Goal: Information Seeking & Learning: Learn about a topic

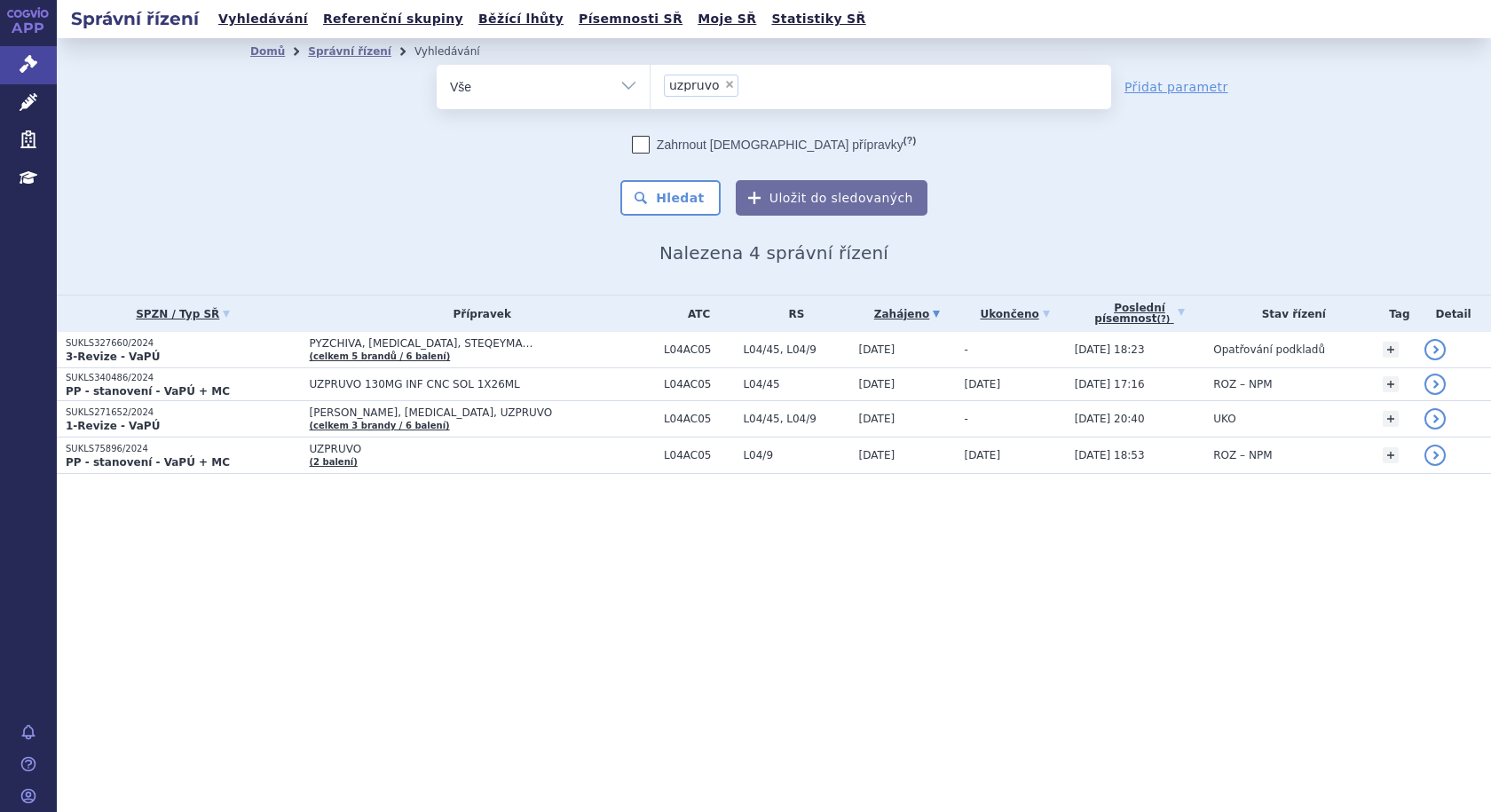
click at [725, 85] on span "×" at bounding box center [729, 84] width 10 height 10
click at [650, 85] on select "uzpruvo" at bounding box center [649, 86] width 1 height 45
select select
click at [726, 97] on ul at bounding box center [881, 83] width 460 height 37
click at [650, 97] on select "uzpruvo" at bounding box center [649, 86] width 1 height 45
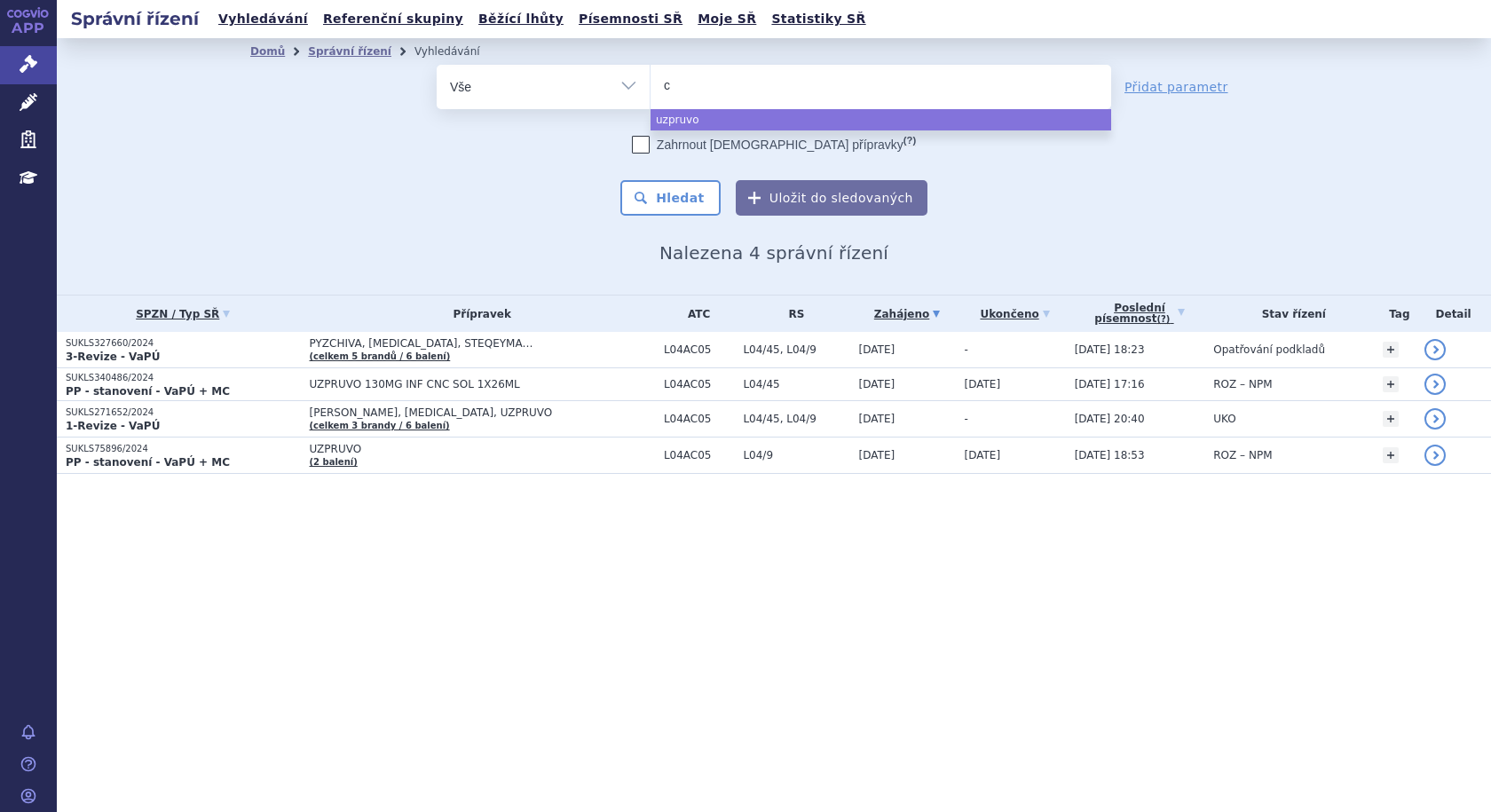
type input "co"
type input "col"
type input "colu"
type input "colum"
type input "columv"
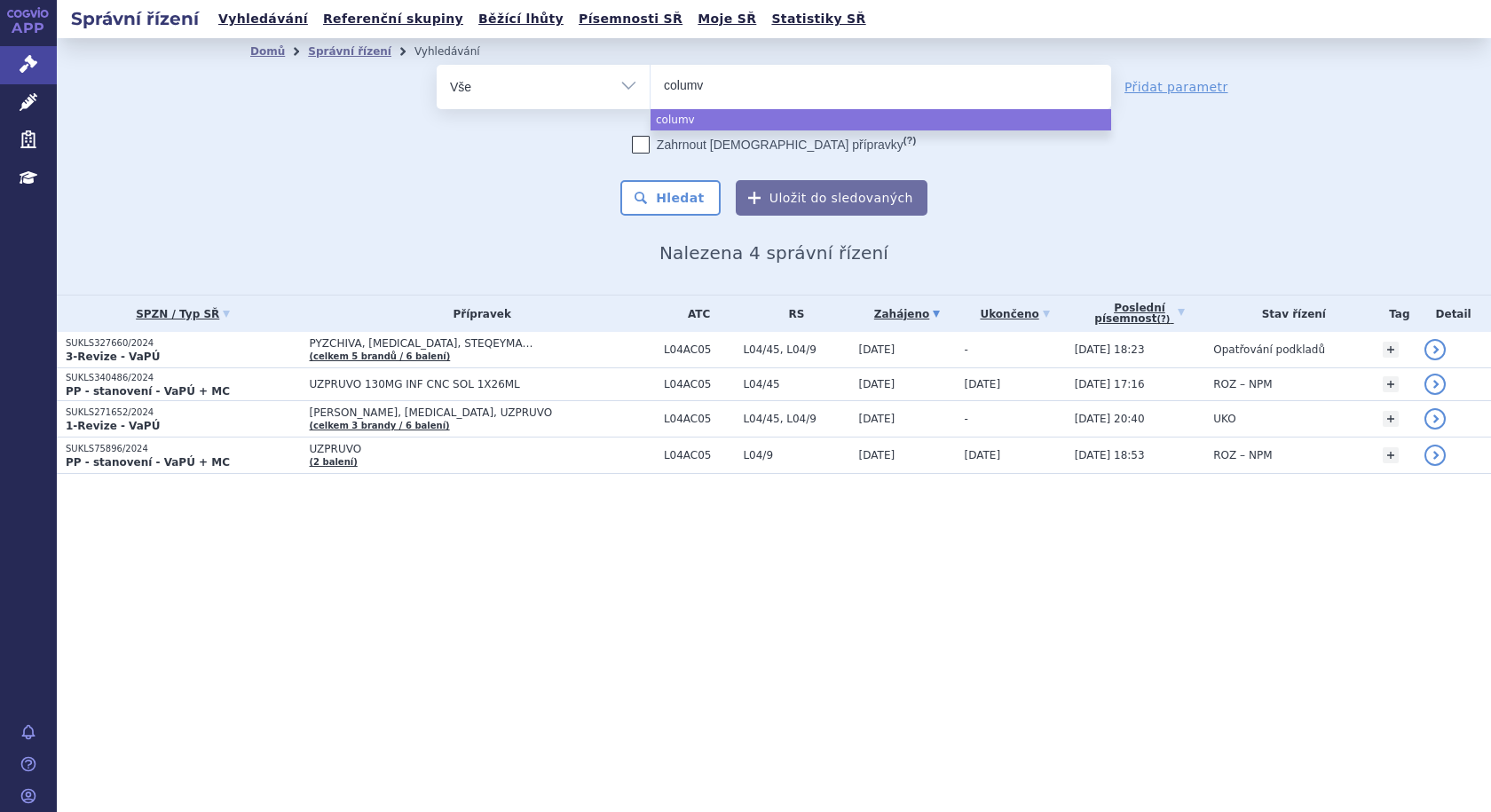
type input "columvu"
type input "columv"
type input "columvi"
select select "columvi"
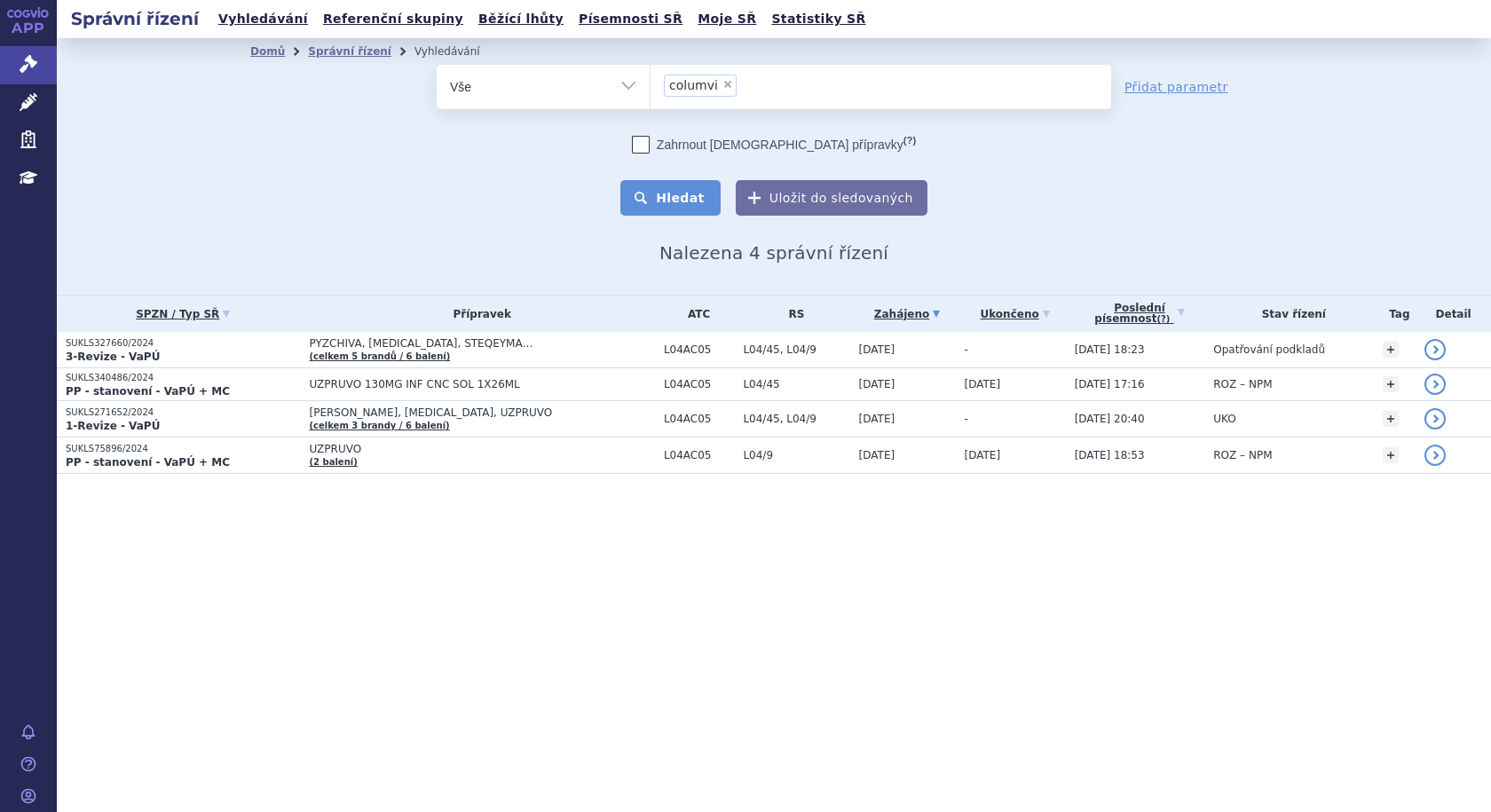
click at [700, 189] on button "Hledat" at bounding box center [669, 197] width 100 height 35
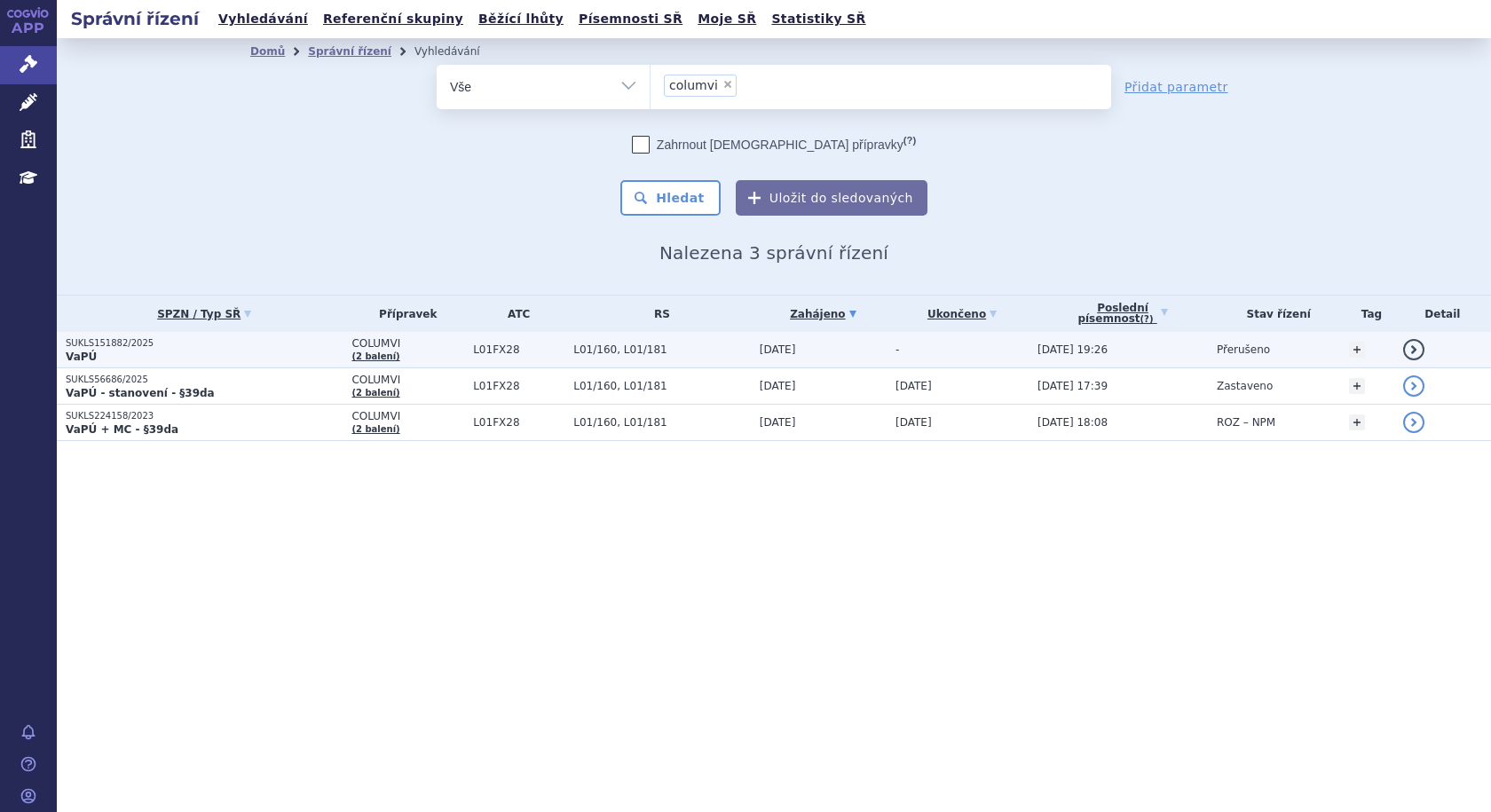
click at [218, 350] on p "VaPÚ" at bounding box center [203, 357] width 277 height 14
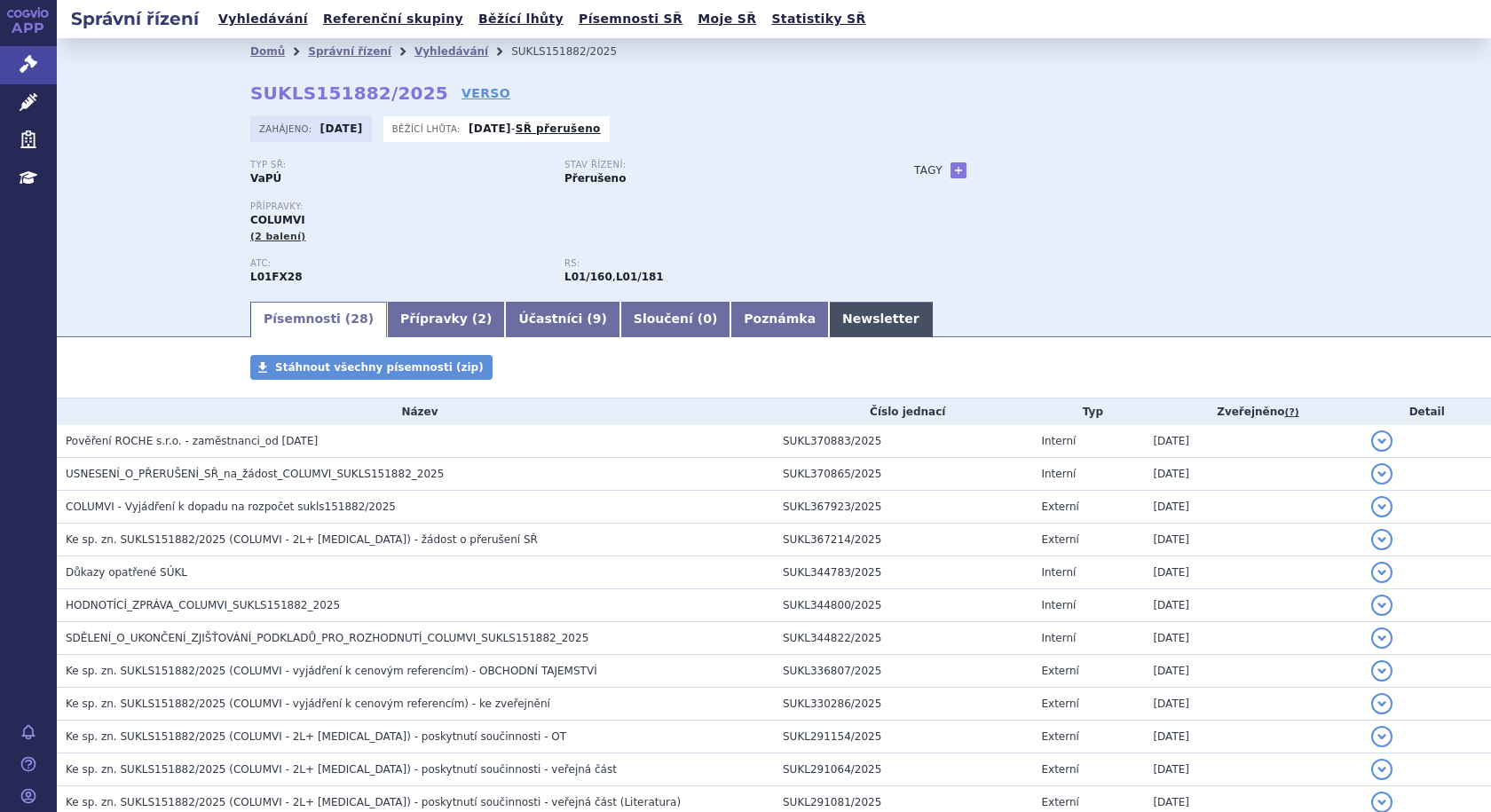
click at [829, 319] on link "Newsletter" at bounding box center [881, 319] width 104 height 35
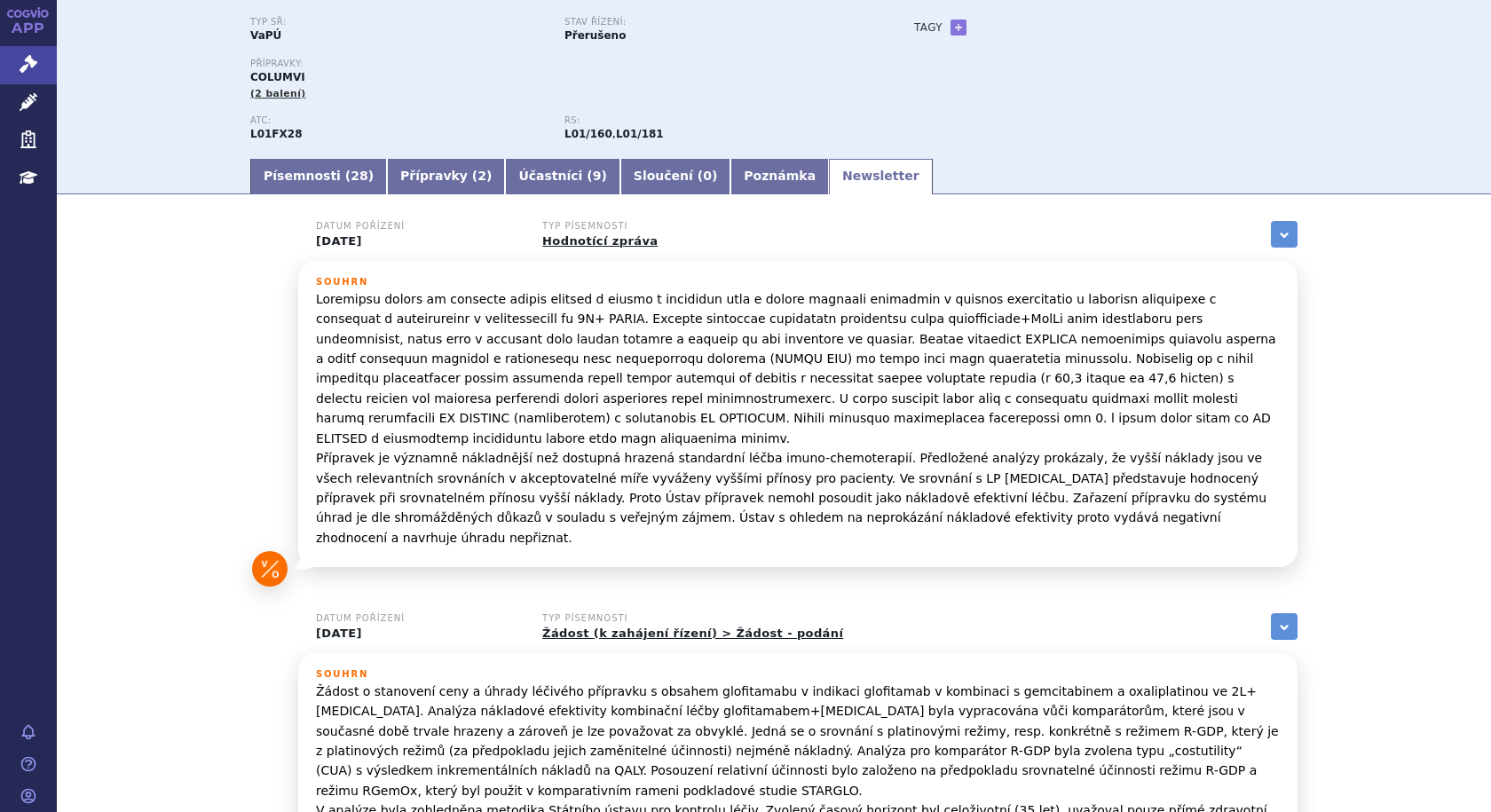
scroll to position [324, 0]
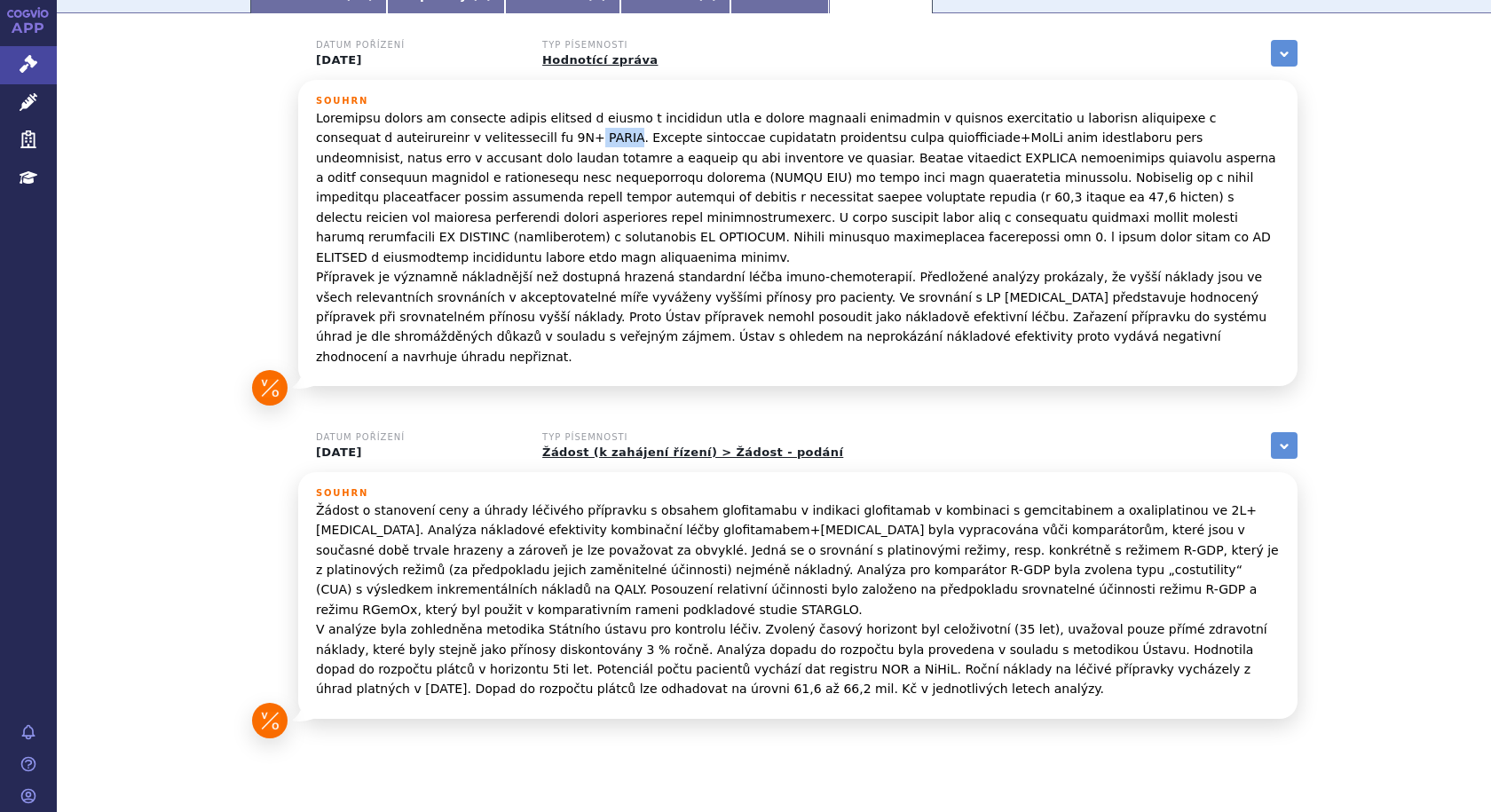
drag, startPoint x: 432, startPoint y: 139, endPoint x: 469, endPoint y: 134, distance: 37.3
click at [469, 134] on p "Přípravek je významně nákladnější než dostupná hrazená standardní léčba imuno-c…" at bounding box center [798, 238] width 964 height 259
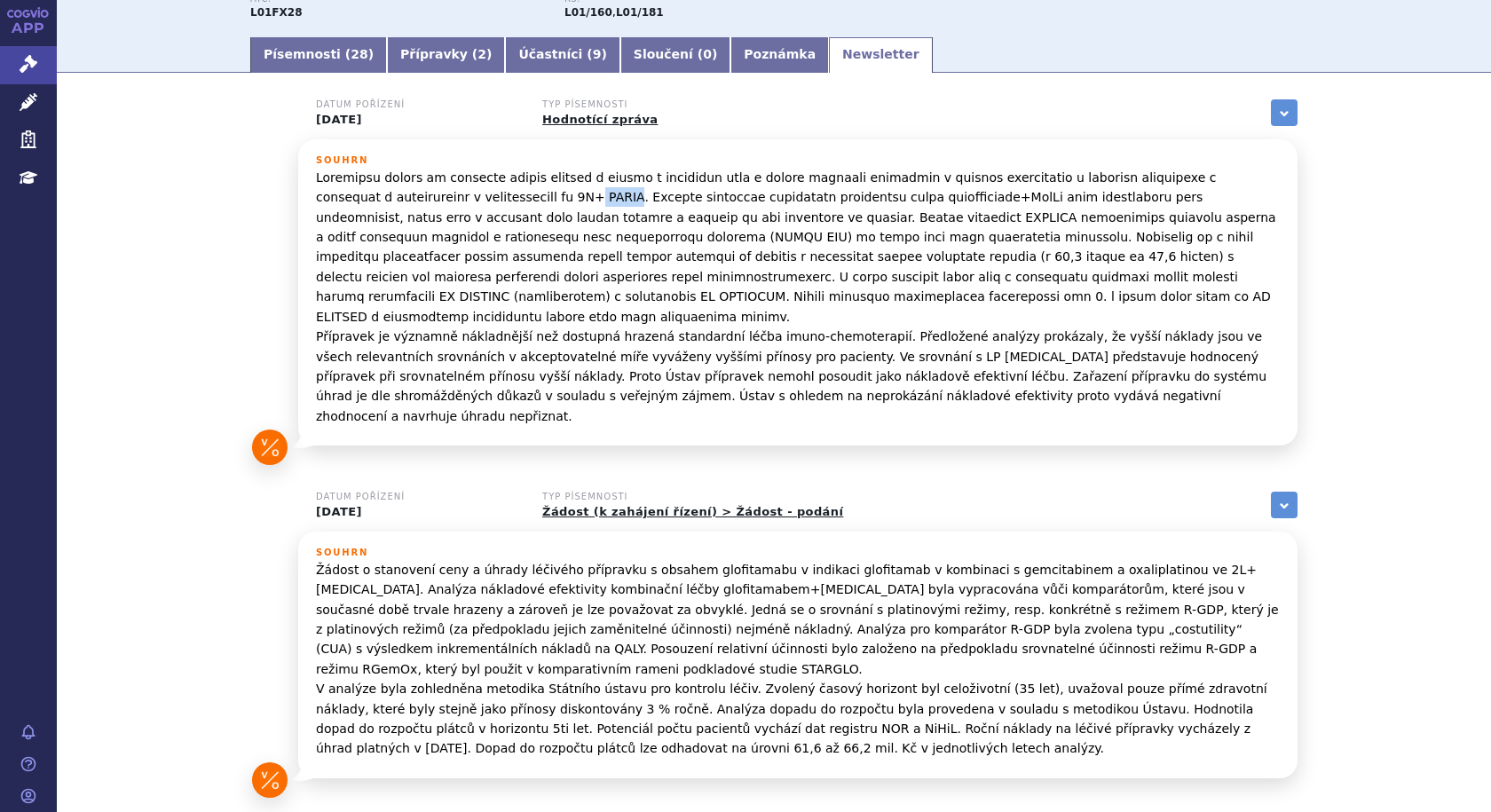
scroll to position [235, 0]
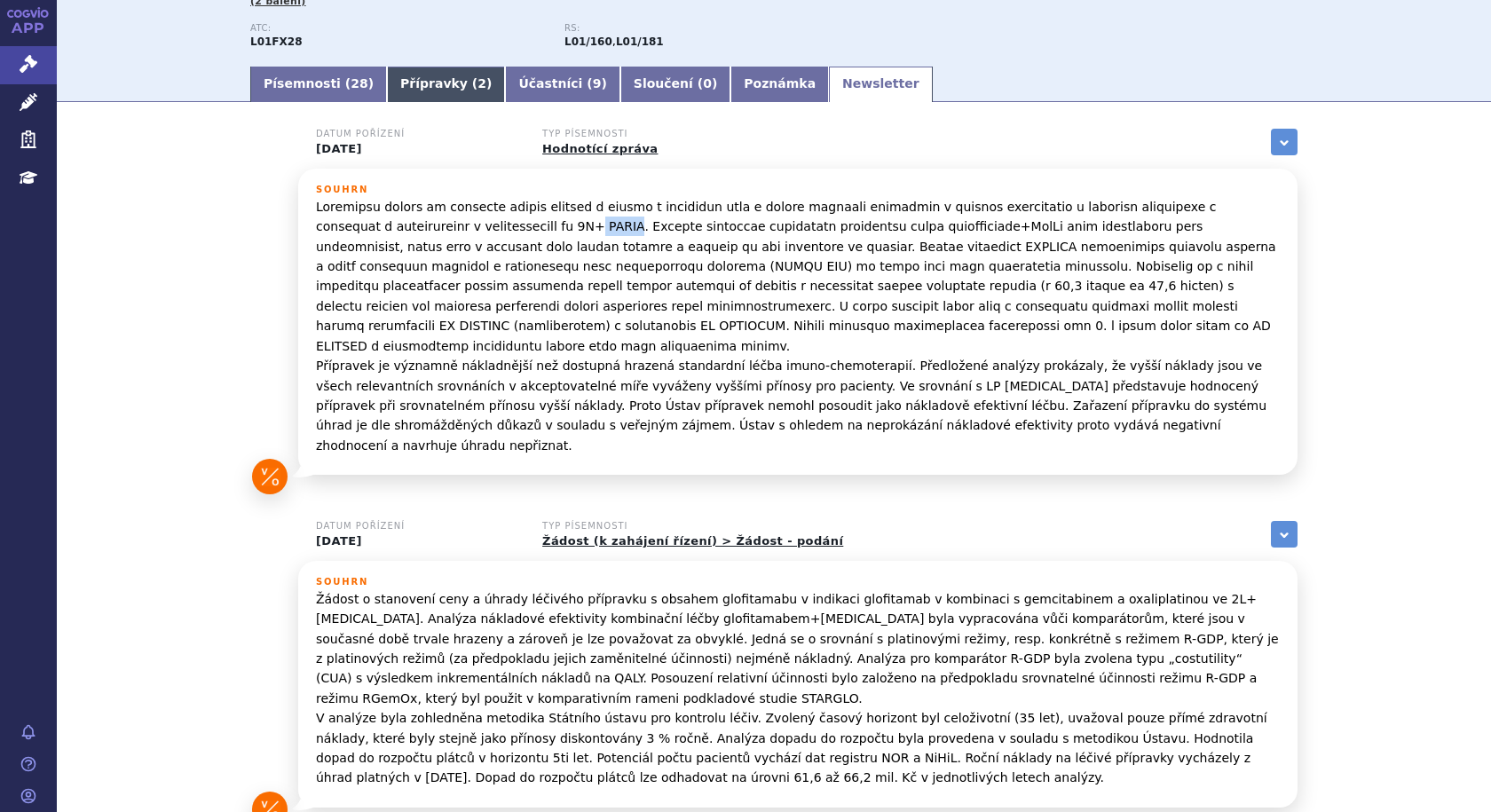
click at [404, 87] on link "Přípravky ( 2 )" at bounding box center [446, 84] width 118 height 35
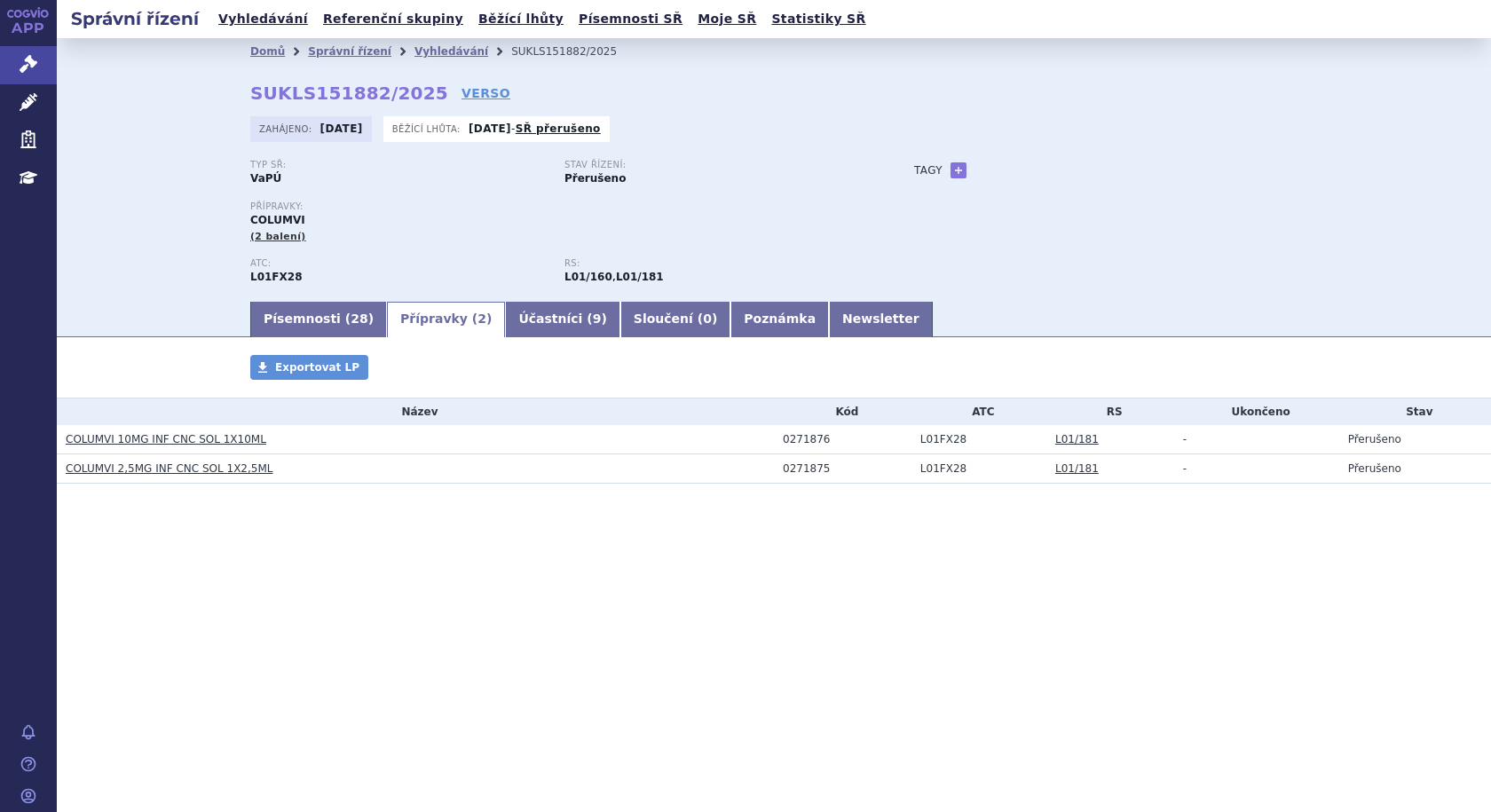
click at [175, 440] on link "COLUMVI 10MG INF CNC SOL 1X10ML" at bounding box center [165, 438] width 201 height 12
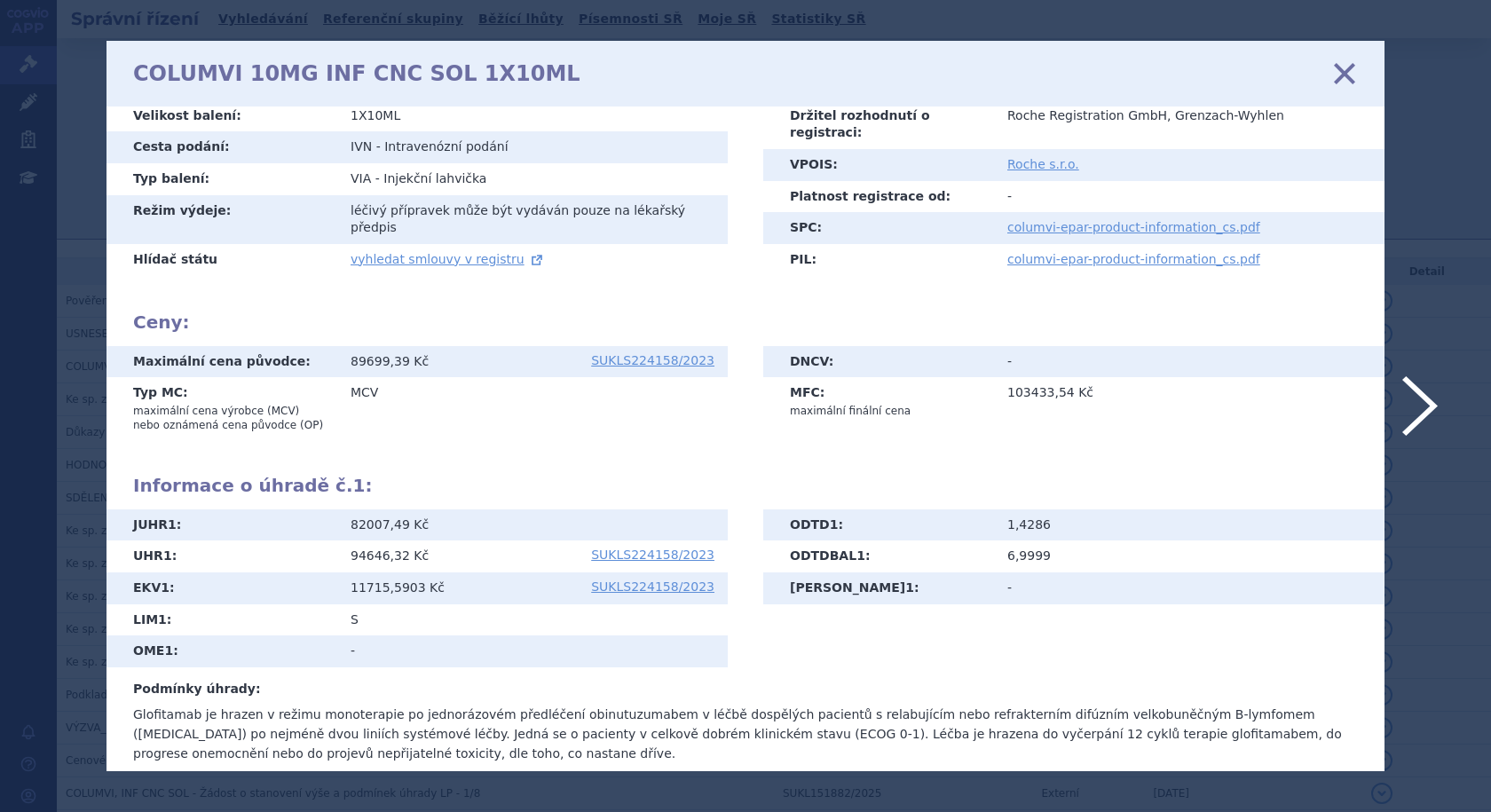
scroll to position [193, 0]
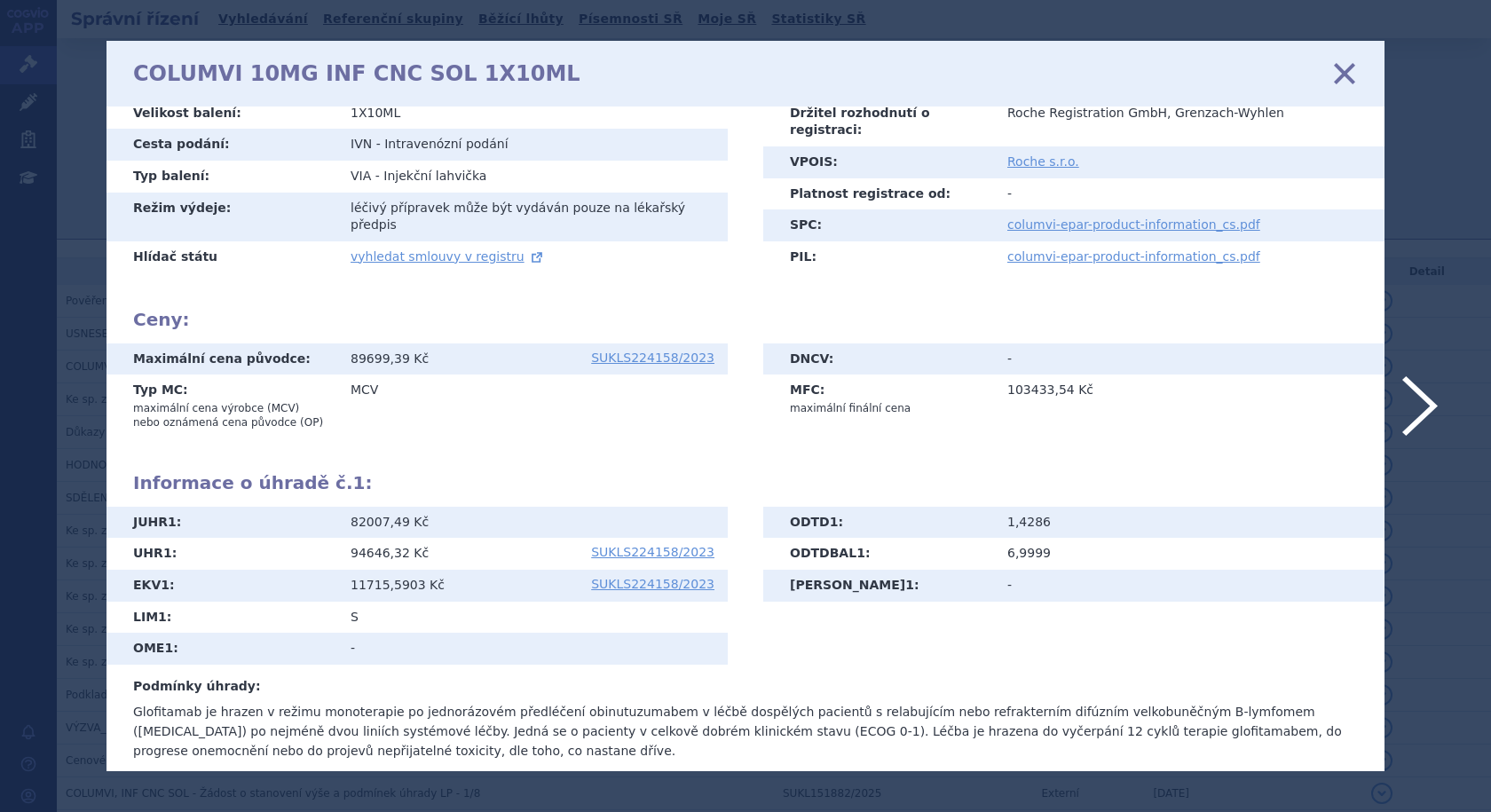
click at [1345, 73] on icon at bounding box center [1344, 73] width 37 height 37
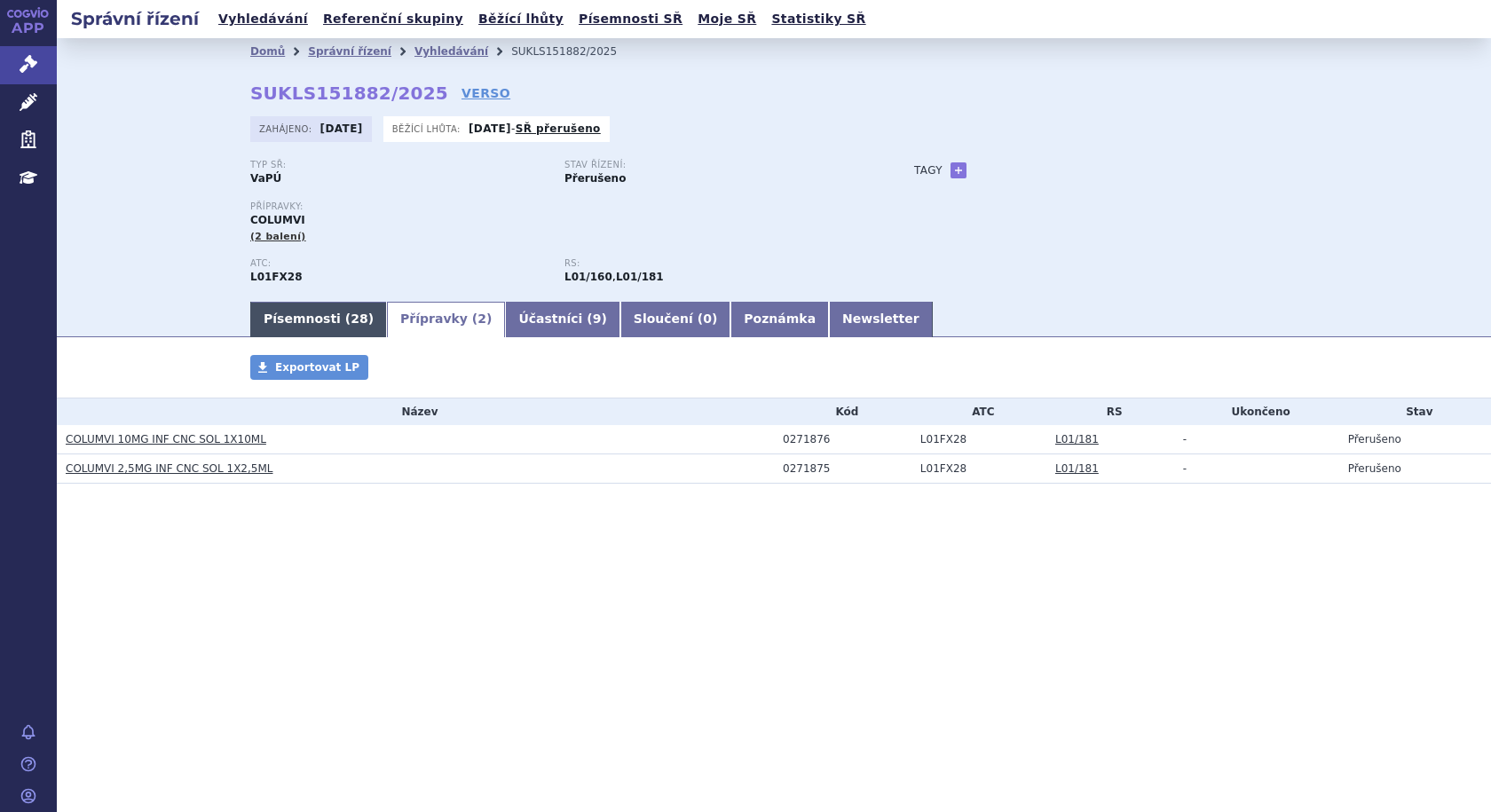
click at [311, 321] on link "Písemnosti ( 28 )" at bounding box center [319, 319] width 137 height 35
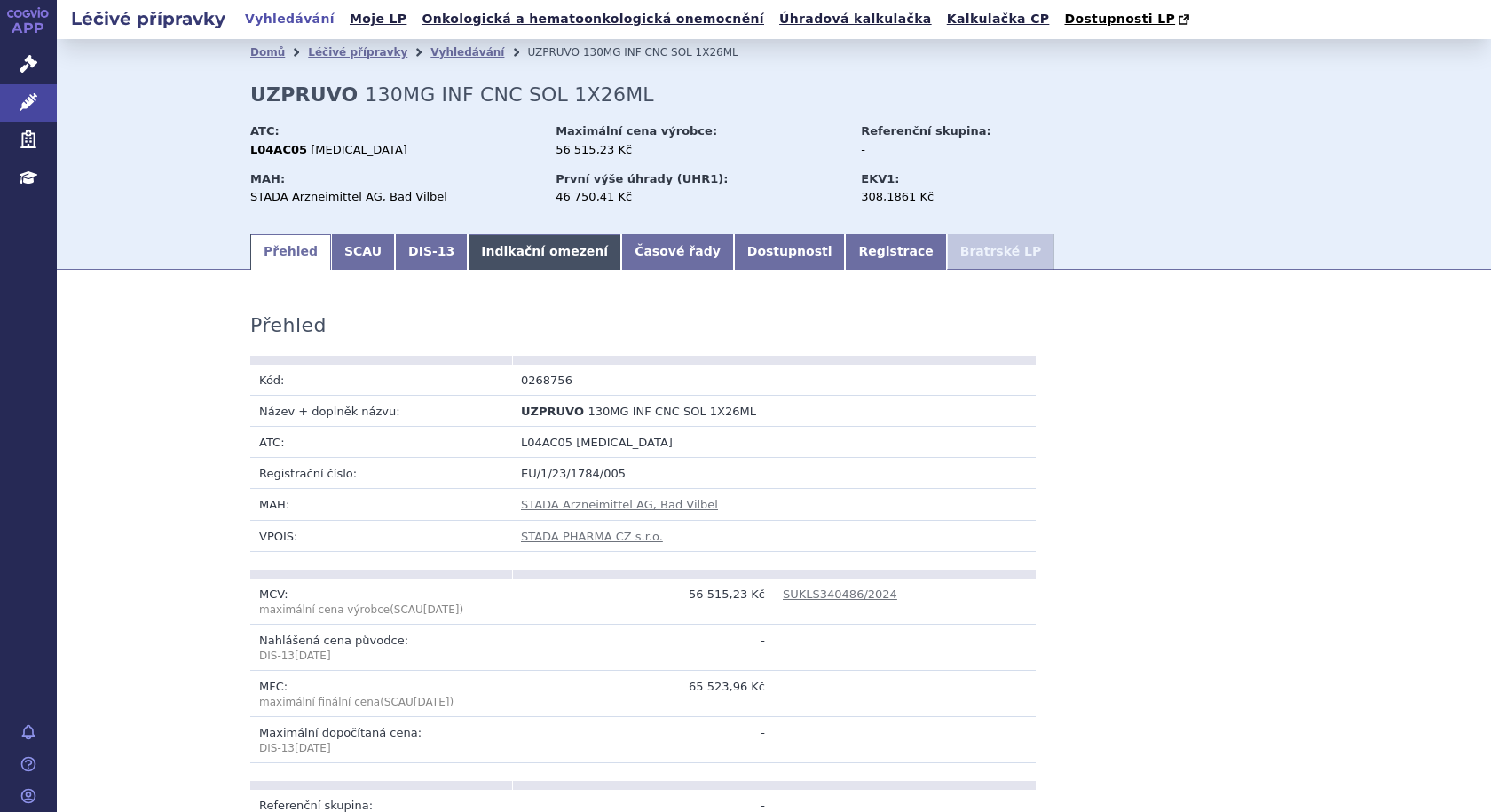
click at [504, 257] on link "Indikační omezení" at bounding box center [544, 251] width 153 height 35
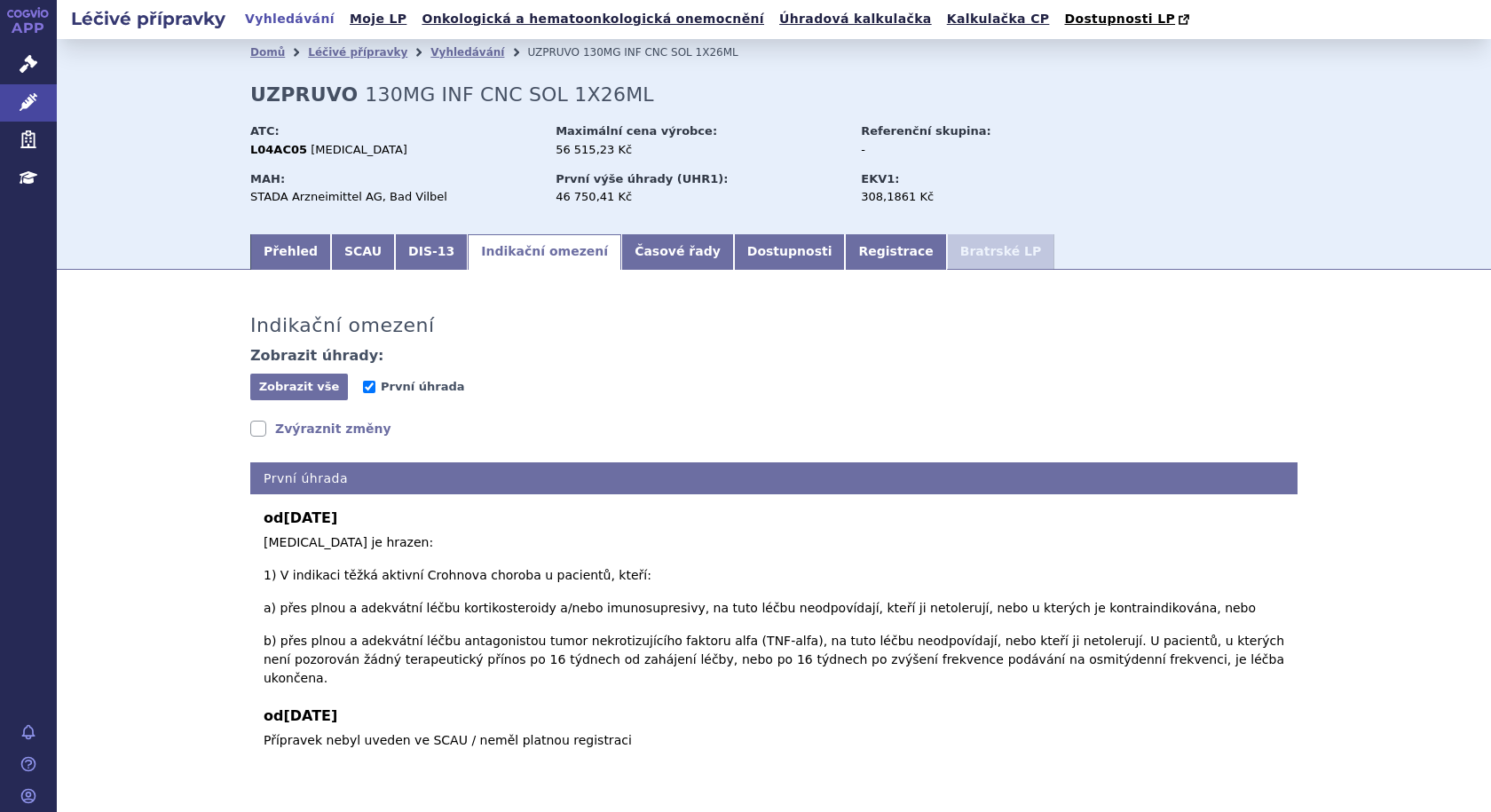
scroll to position [3, 0]
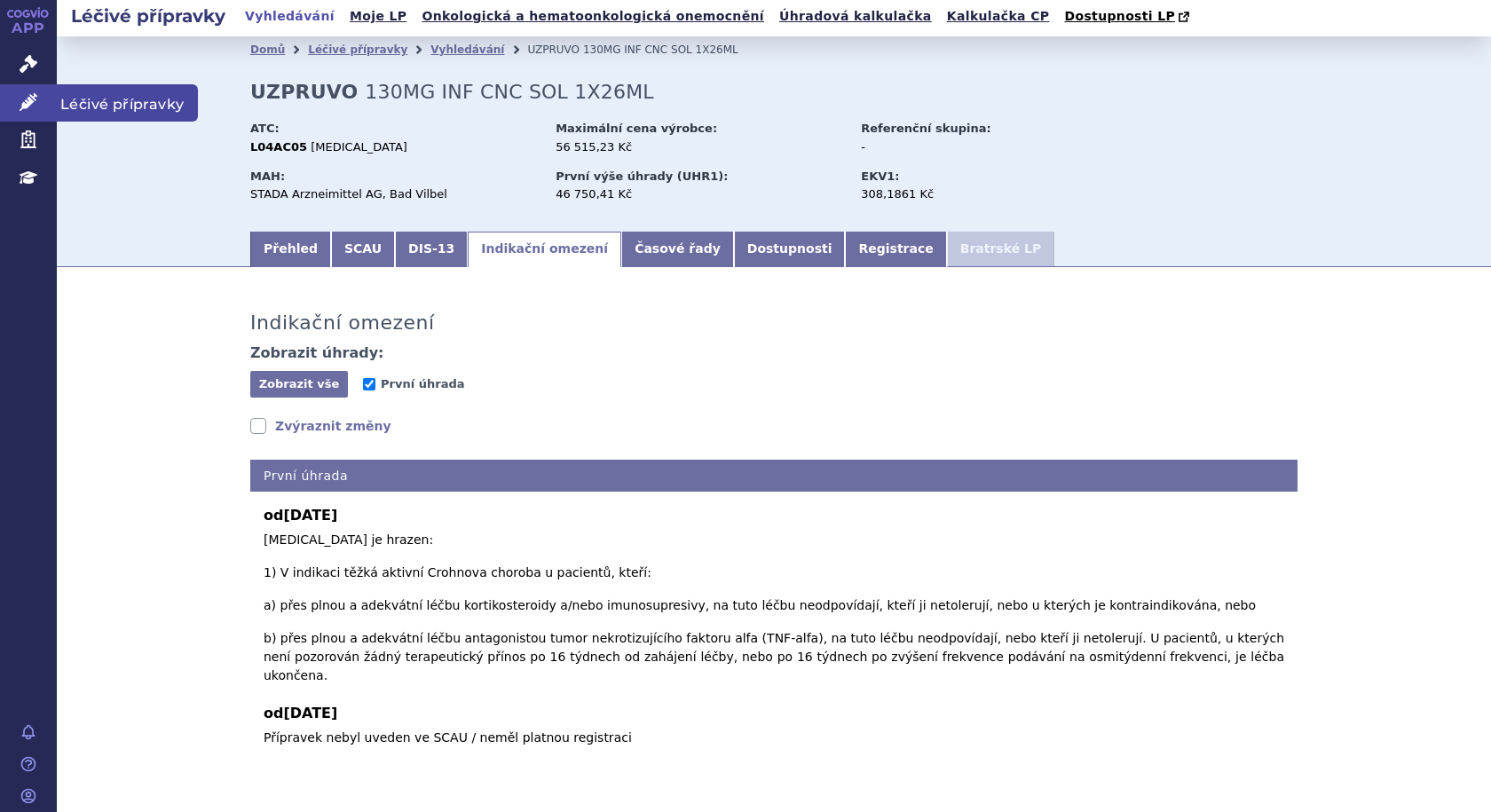
click at [85, 94] on span "Léčivé přípravky" at bounding box center [127, 103] width 141 height 37
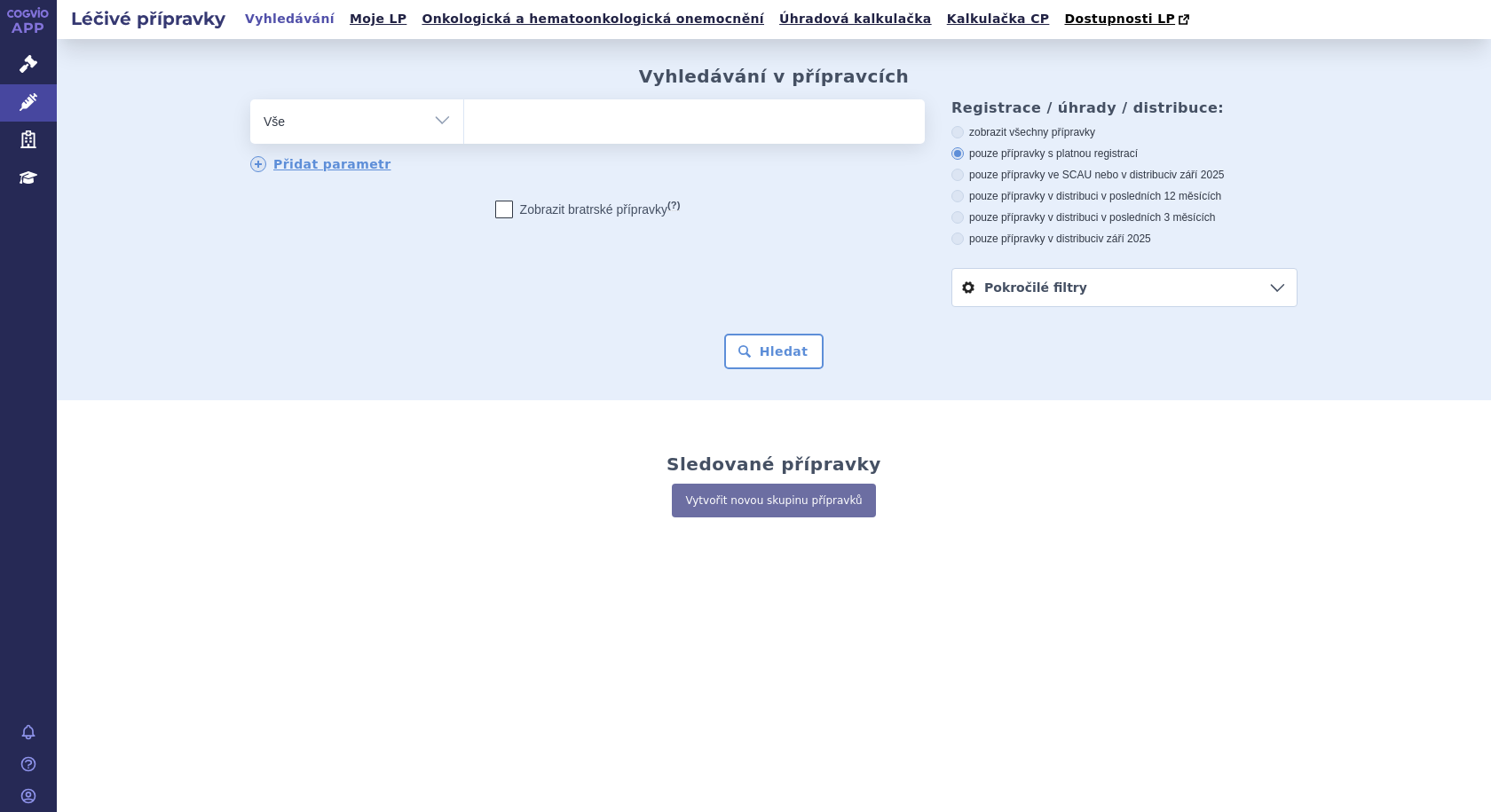
click at [555, 136] on ul at bounding box center [694, 118] width 460 height 37
click at [464, 136] on select at bounding box center [463, 121] width 1 height 45
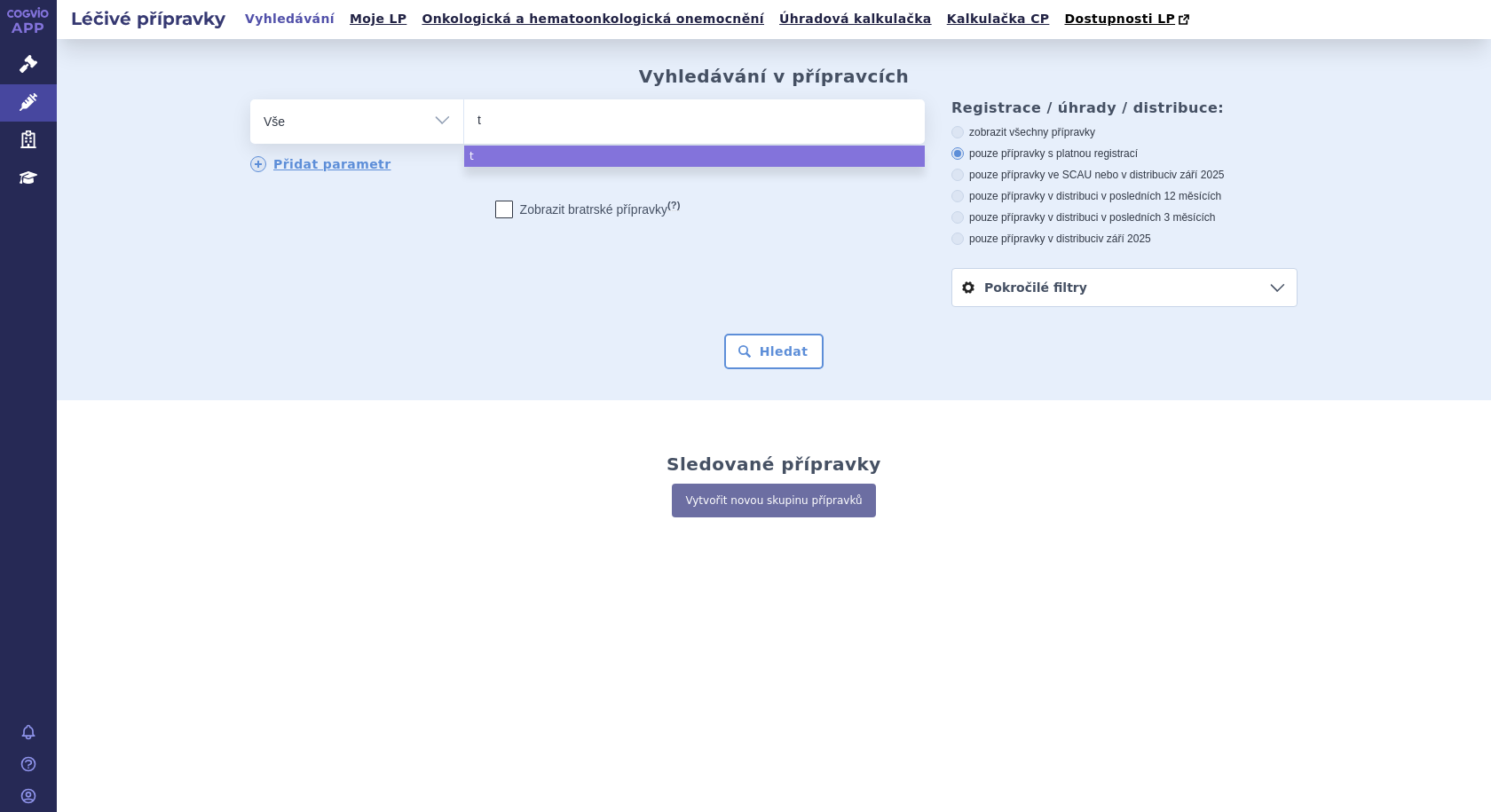
type input "te"
type input "tece"
type input "tecen"
type input "tecent"
type input "tecentr"
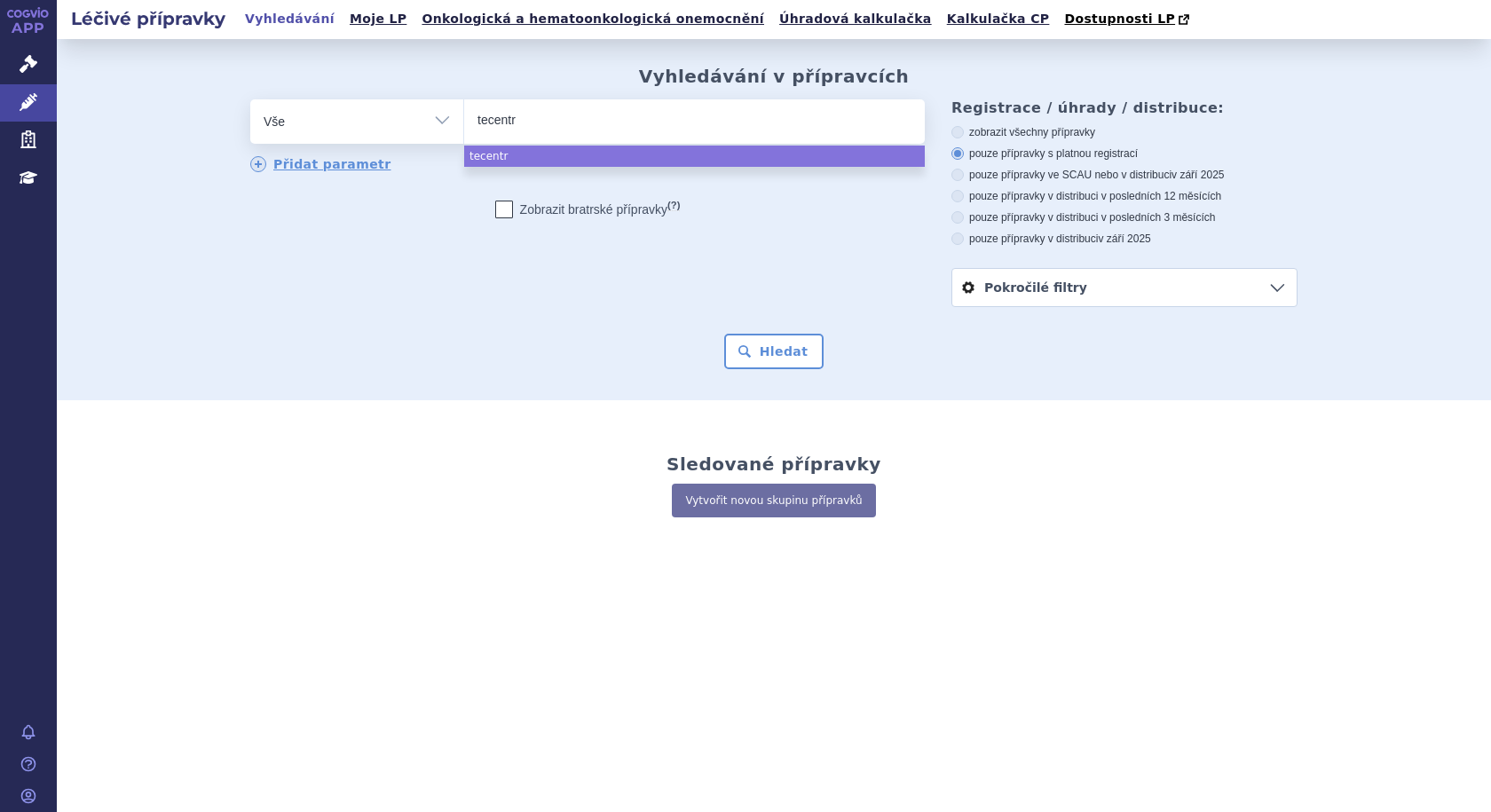
type input "tecentri"
type input "tecentriq"
select select "[MEDICAL_DATA]"
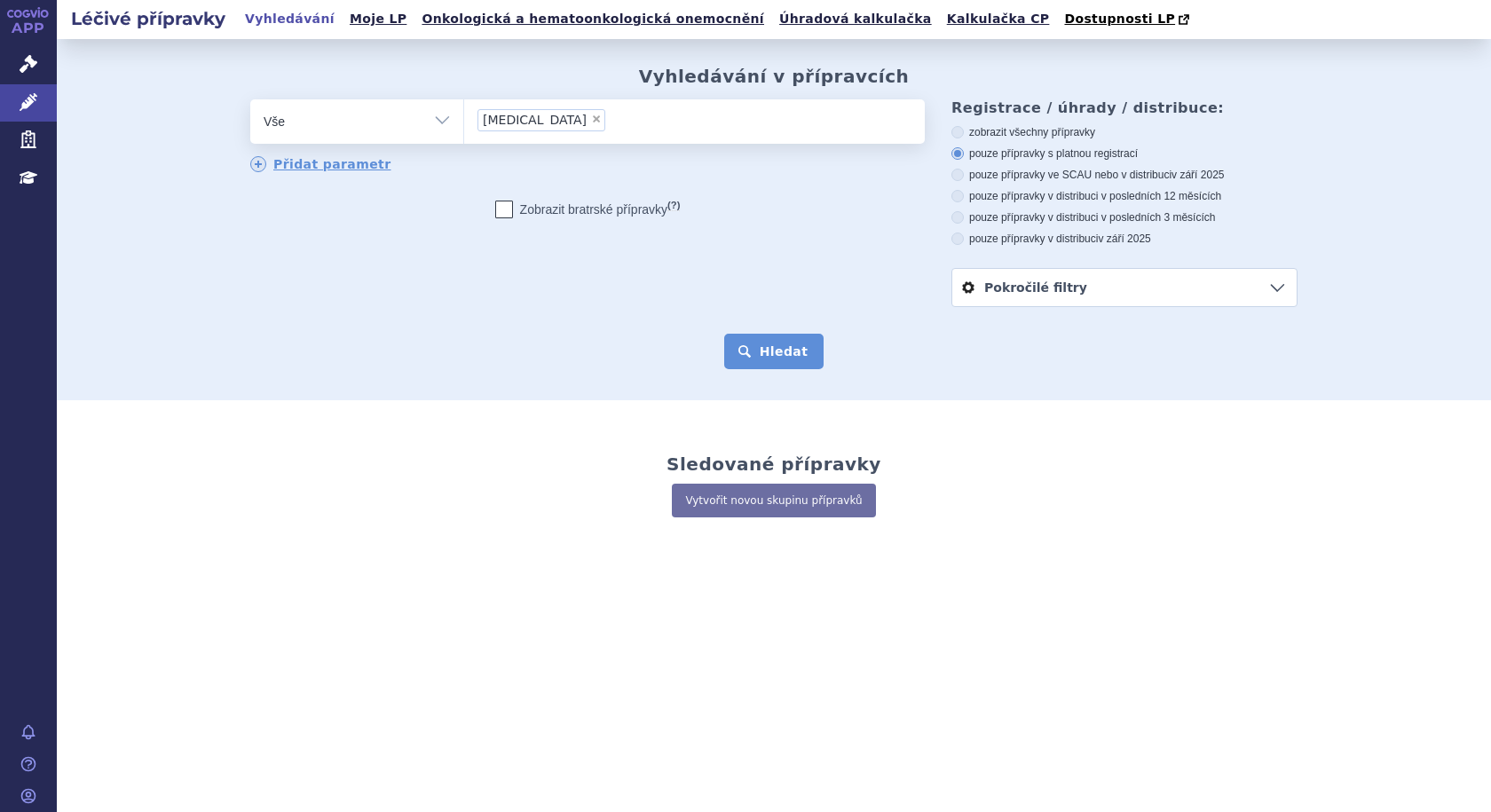
click at [754, 356] on button "Hledat" at bounding box center [774, 351] width 100 height 35
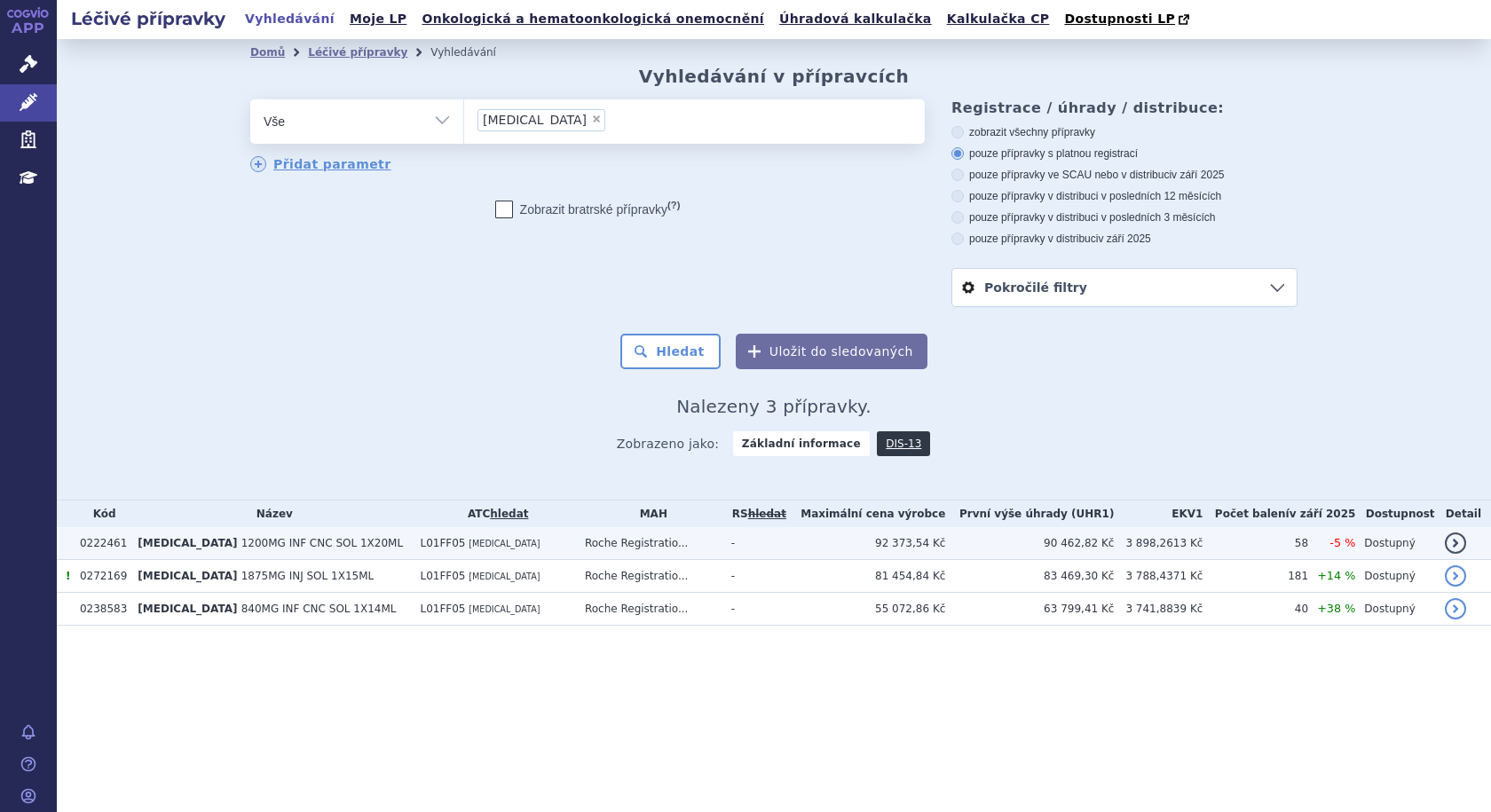
click at [262, 543] on span "1200MG INF CNC SOL 1X20ML" at bounding box center [322, 543] width 163 height 12
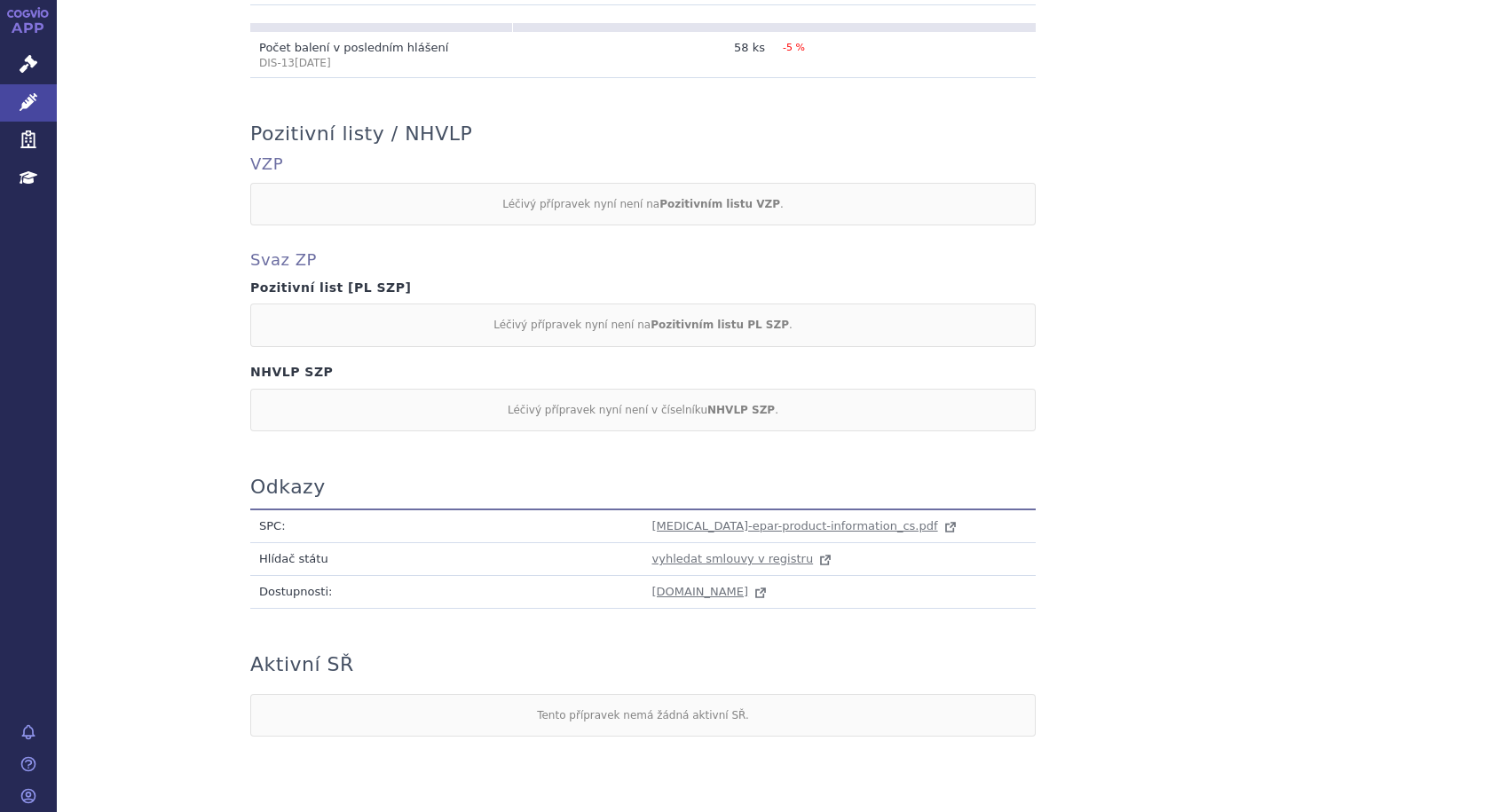
scroll to position [1440, 0]
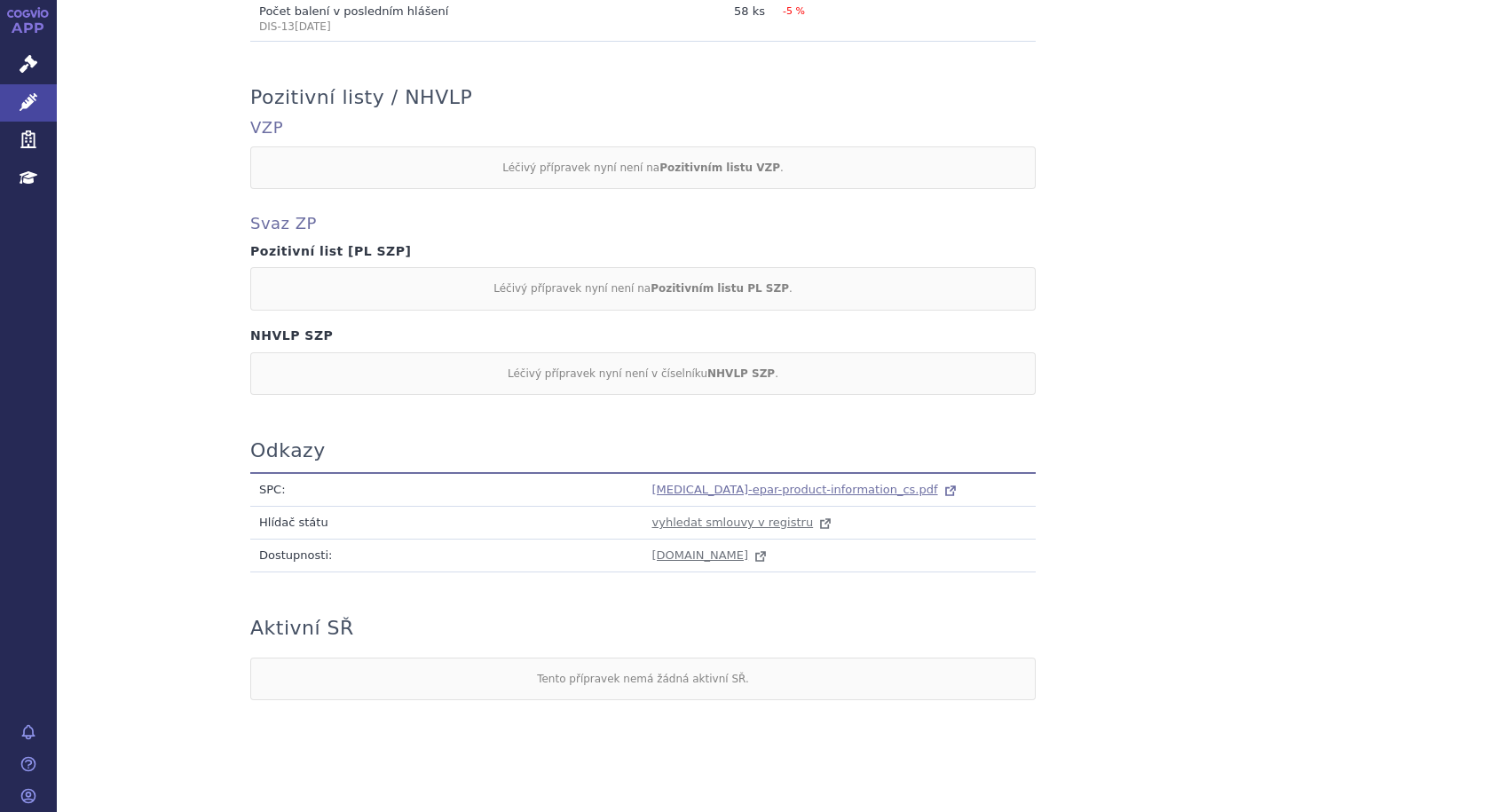
click at [744, 483] on span "[MEDICAL_DATA]-epar-product-information_cs.pdf" at bounding box center [795, 490] width 286 height 13
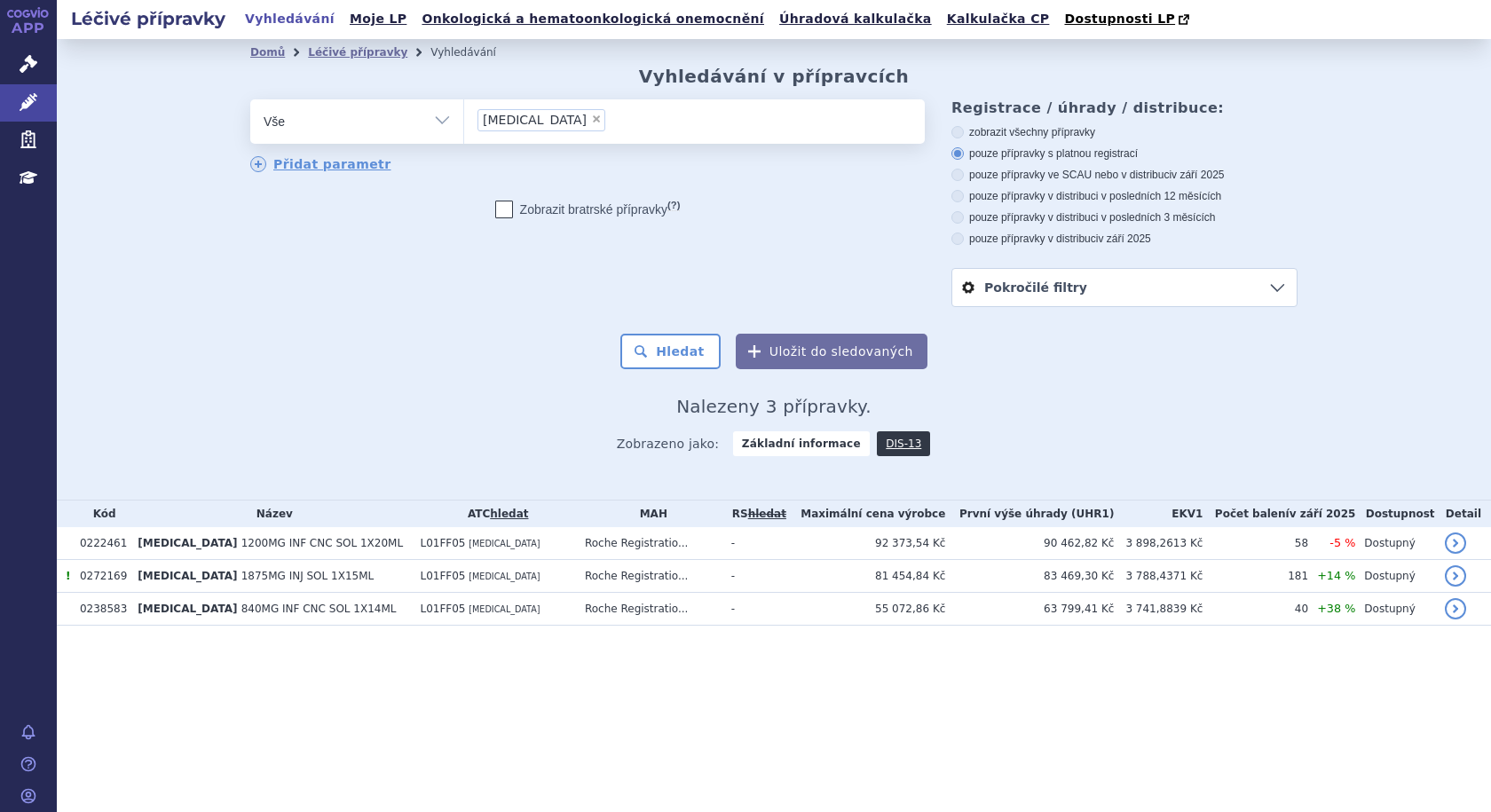
click at [591, 121] on span "×" at bounding box center [596, 118] width 10 height 10
click at [464, 121] on select "tecentriq" at bounding box center [463, 121] width 1 height 45
click at [541, 121] on ul "× tecentriq" at bounding box center [694, 119] width 460 height 39
click at [464, 121] on select "tecentriq" at bounding box center [463, 121] width 1 height 45
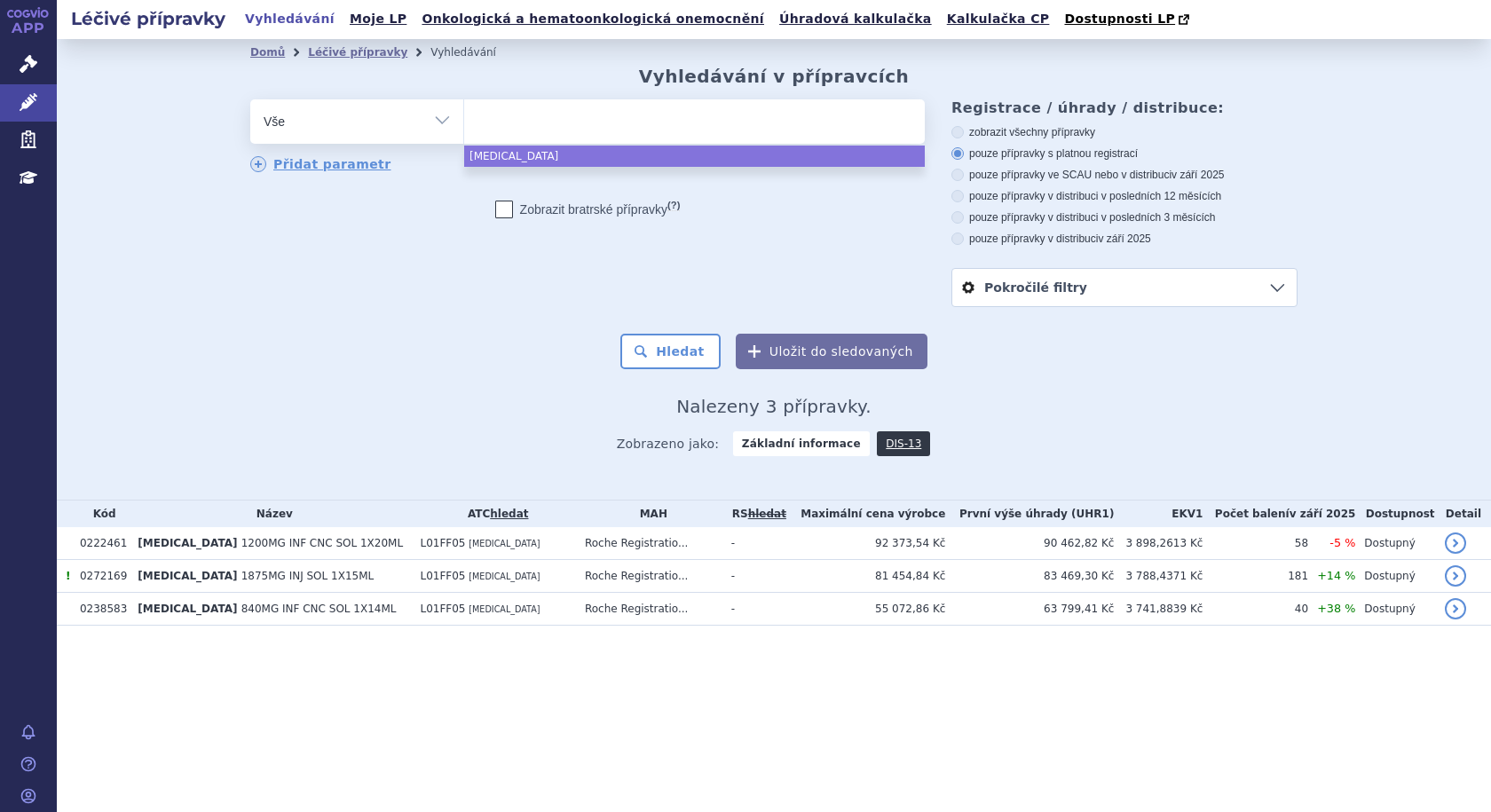
click at [546, 122] on ul at bounding box center [694, 118] width 460 height 37
click at [464, 122] on select "tecentriq" at bounding box center [463, 121] width 1 height 45
select select "tecentriq"
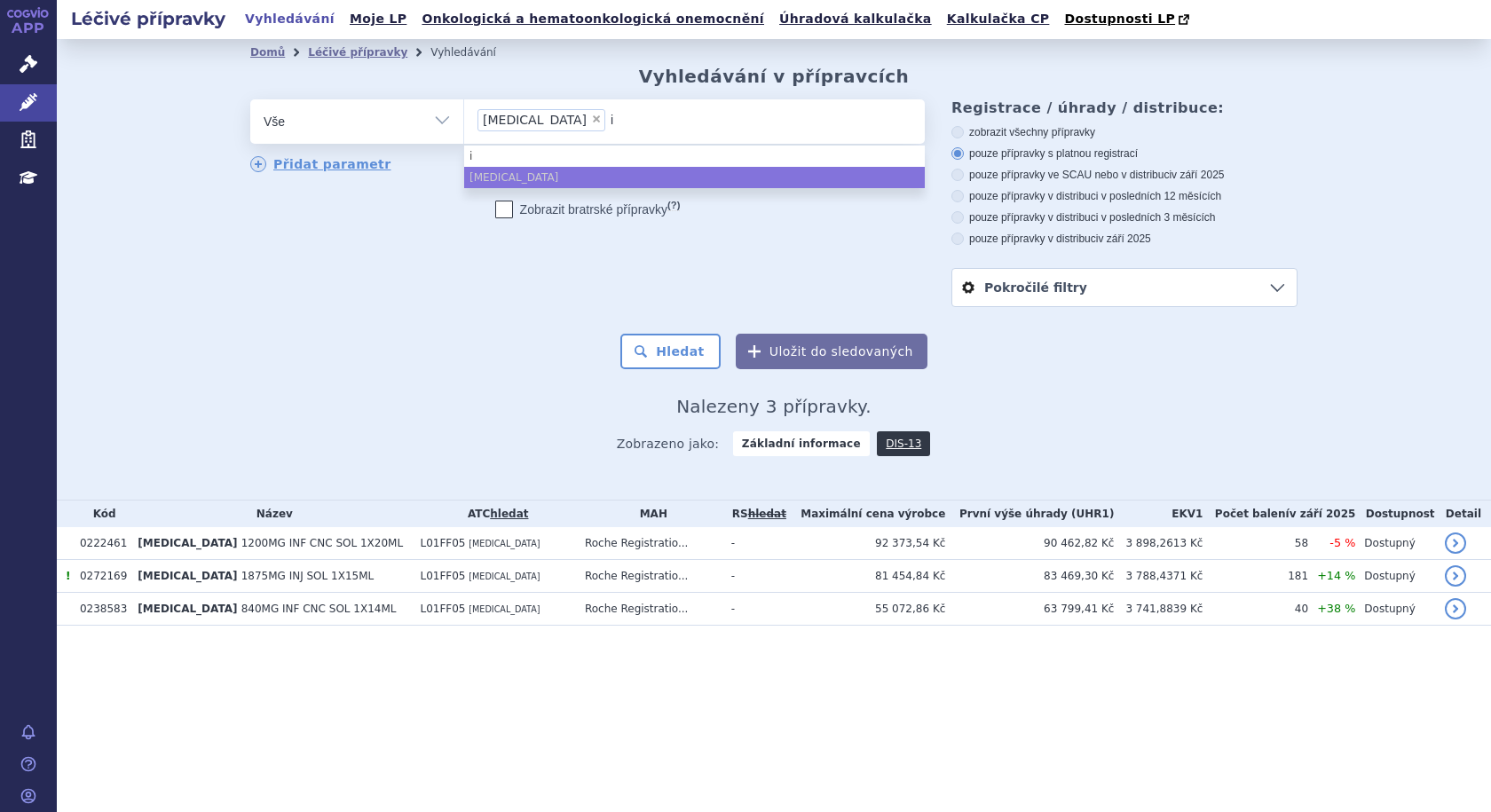
type input "im"
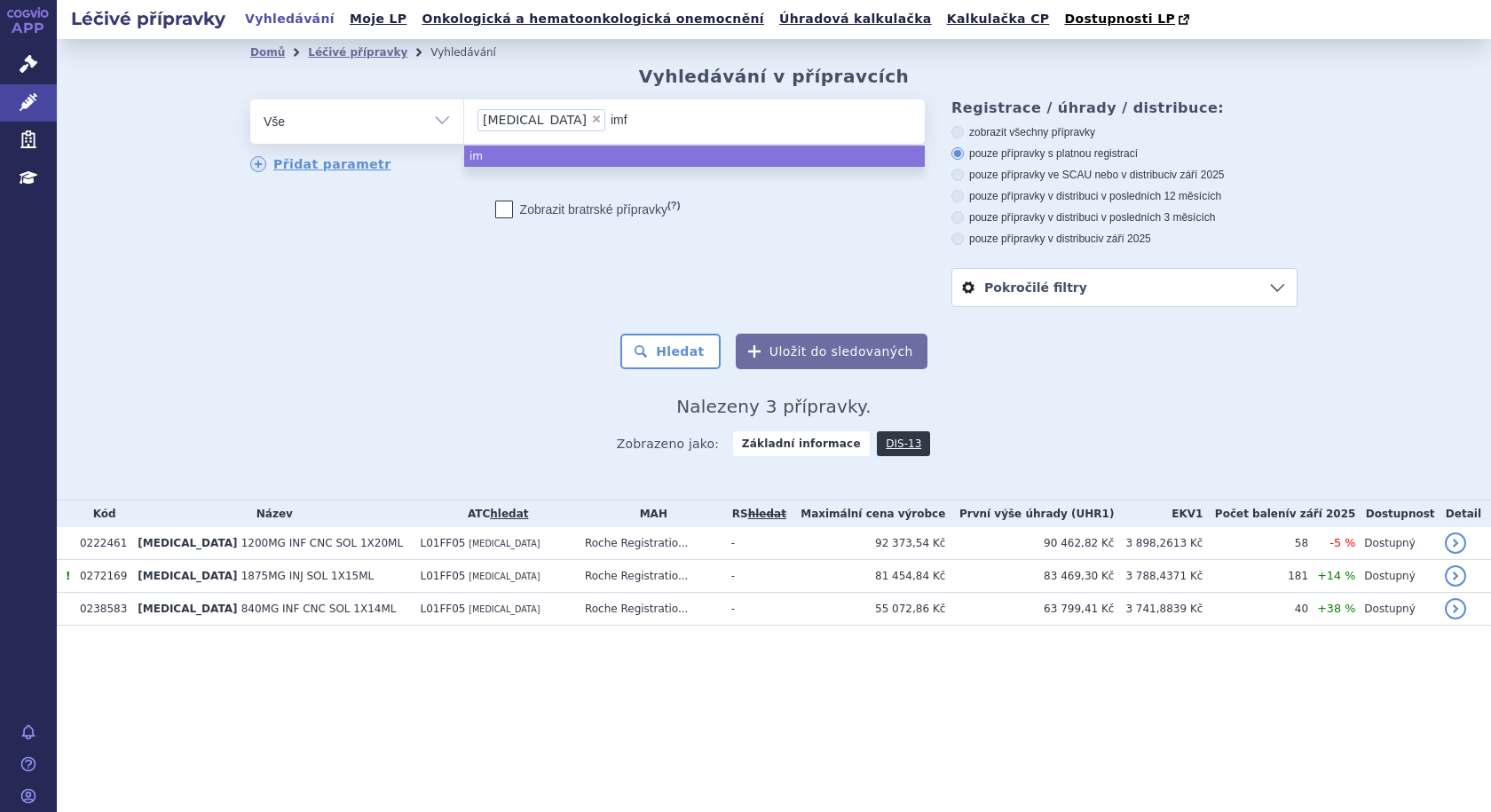
type input "imfi"
type input "imfin"
type input "imfinzi"
click at [591, 124] on span "×" at bounding box center [596, 118] width 10 height 10
click at [464, 124] on select "tecentriq imfinzi" at bounding box center [463, 121] width 1 height 45
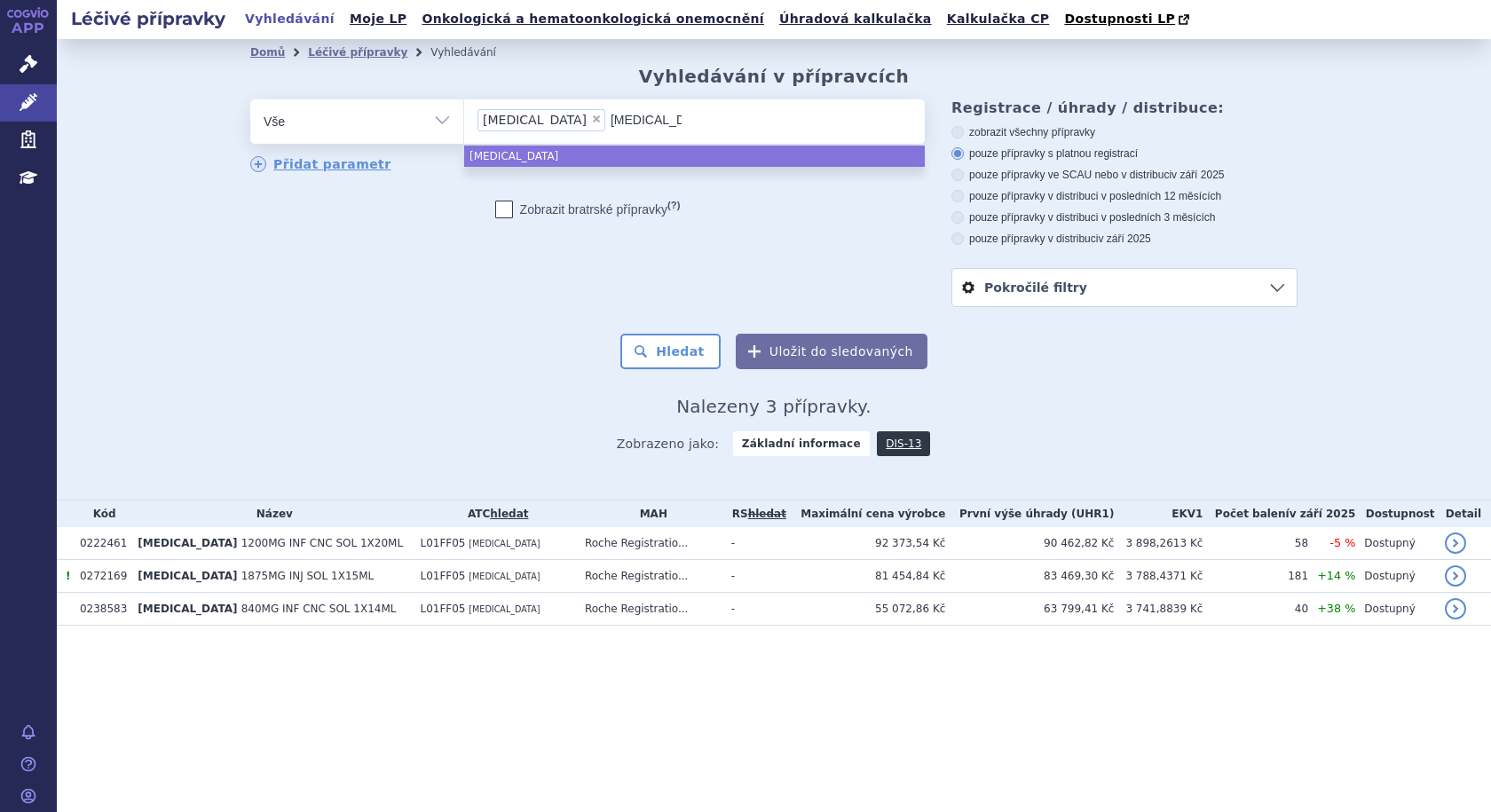
select select
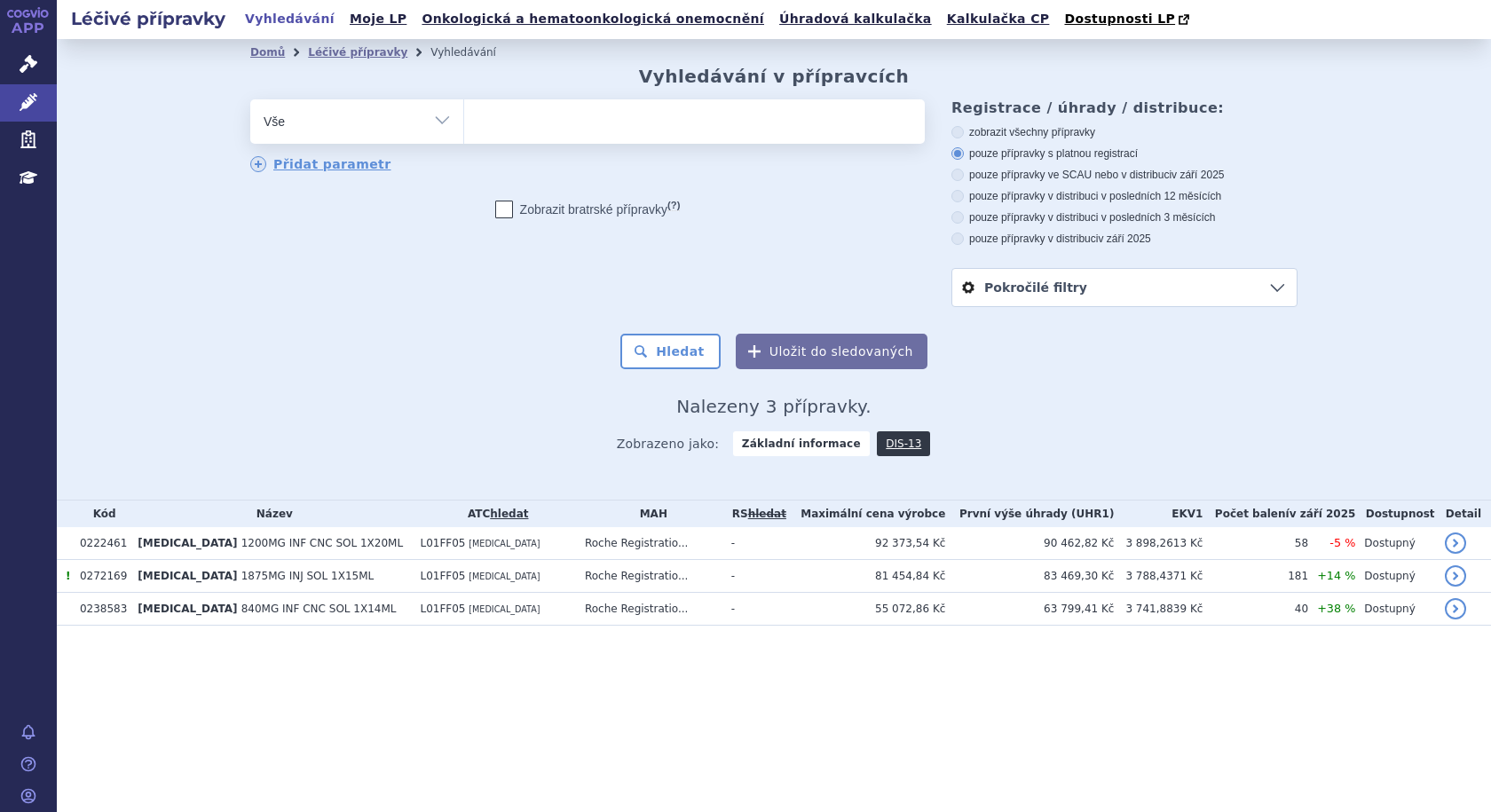
type input "i"
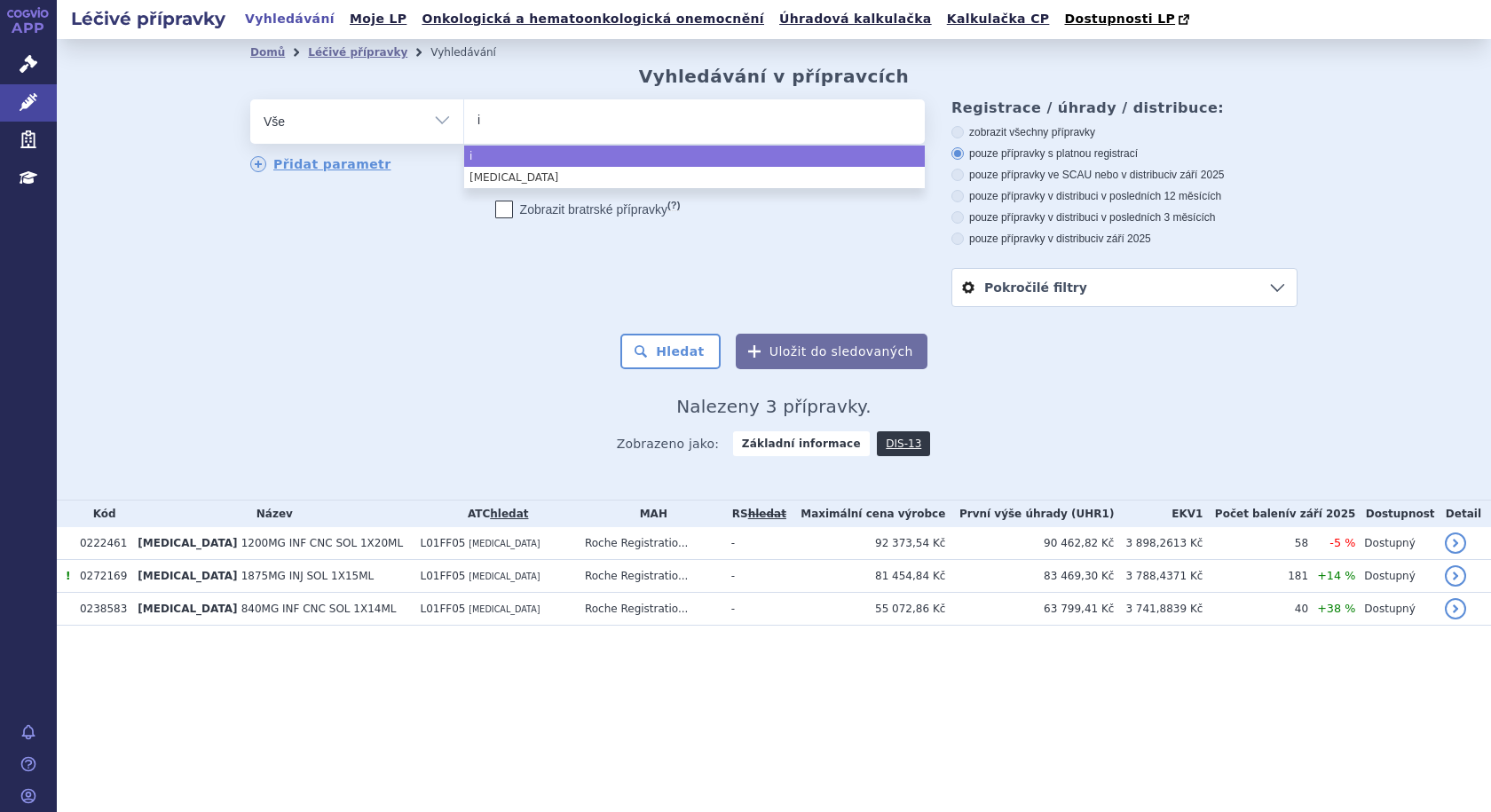
type input "im"
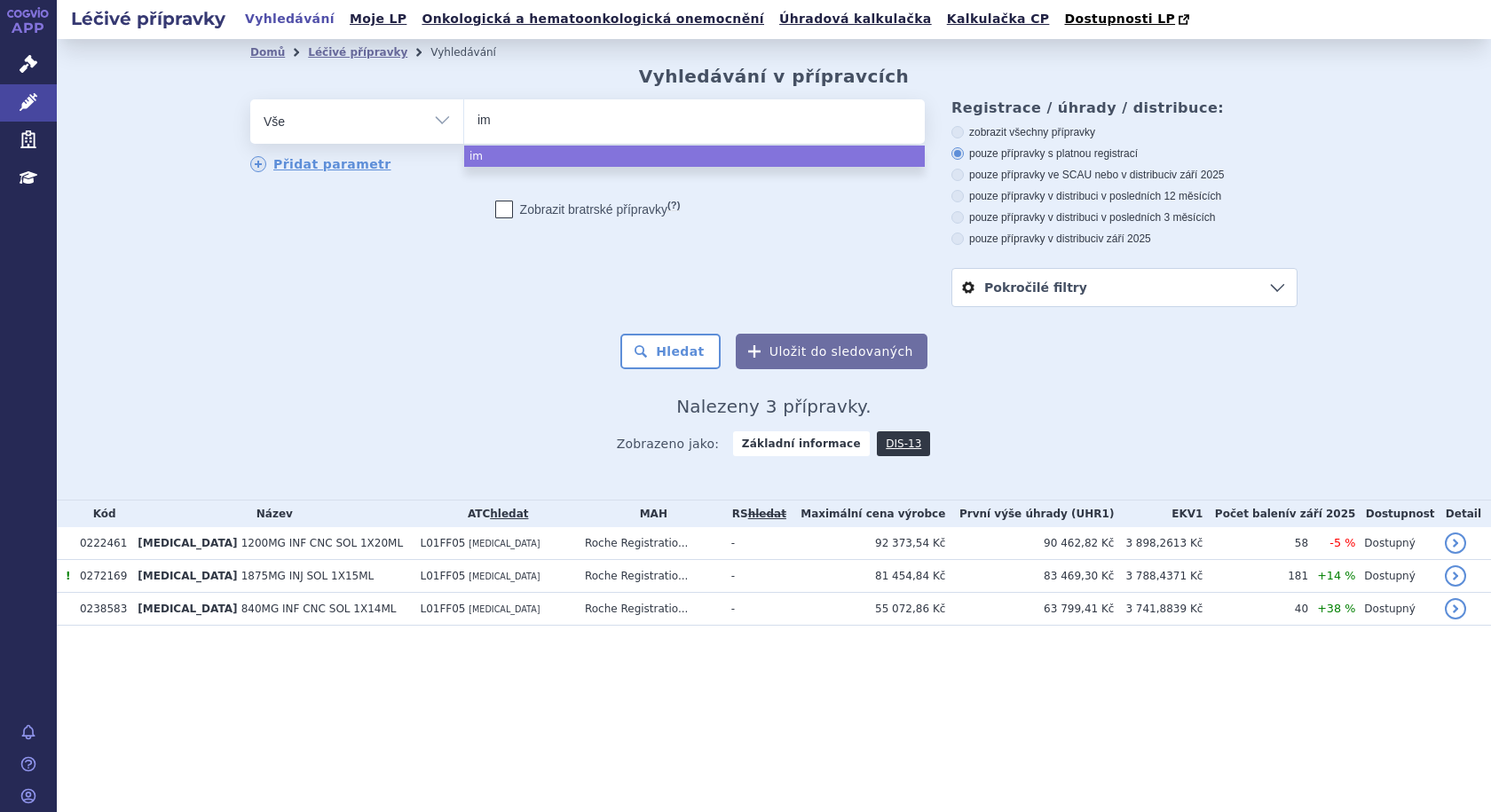
type input "imf"
type input "imfi"
type input "imfin"
type input "imfinz"
type input "imfinzi"
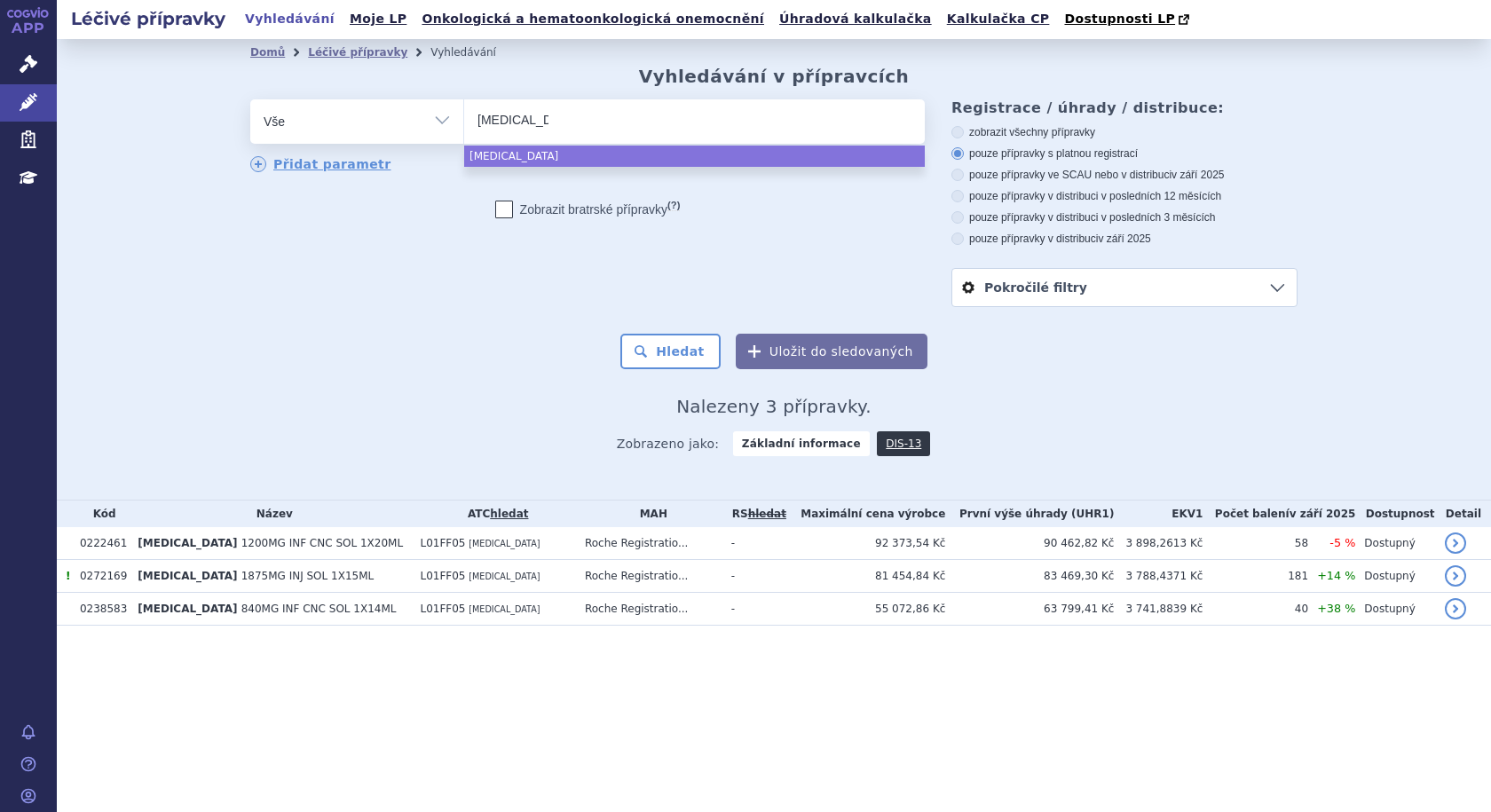
select select "imfinzi"
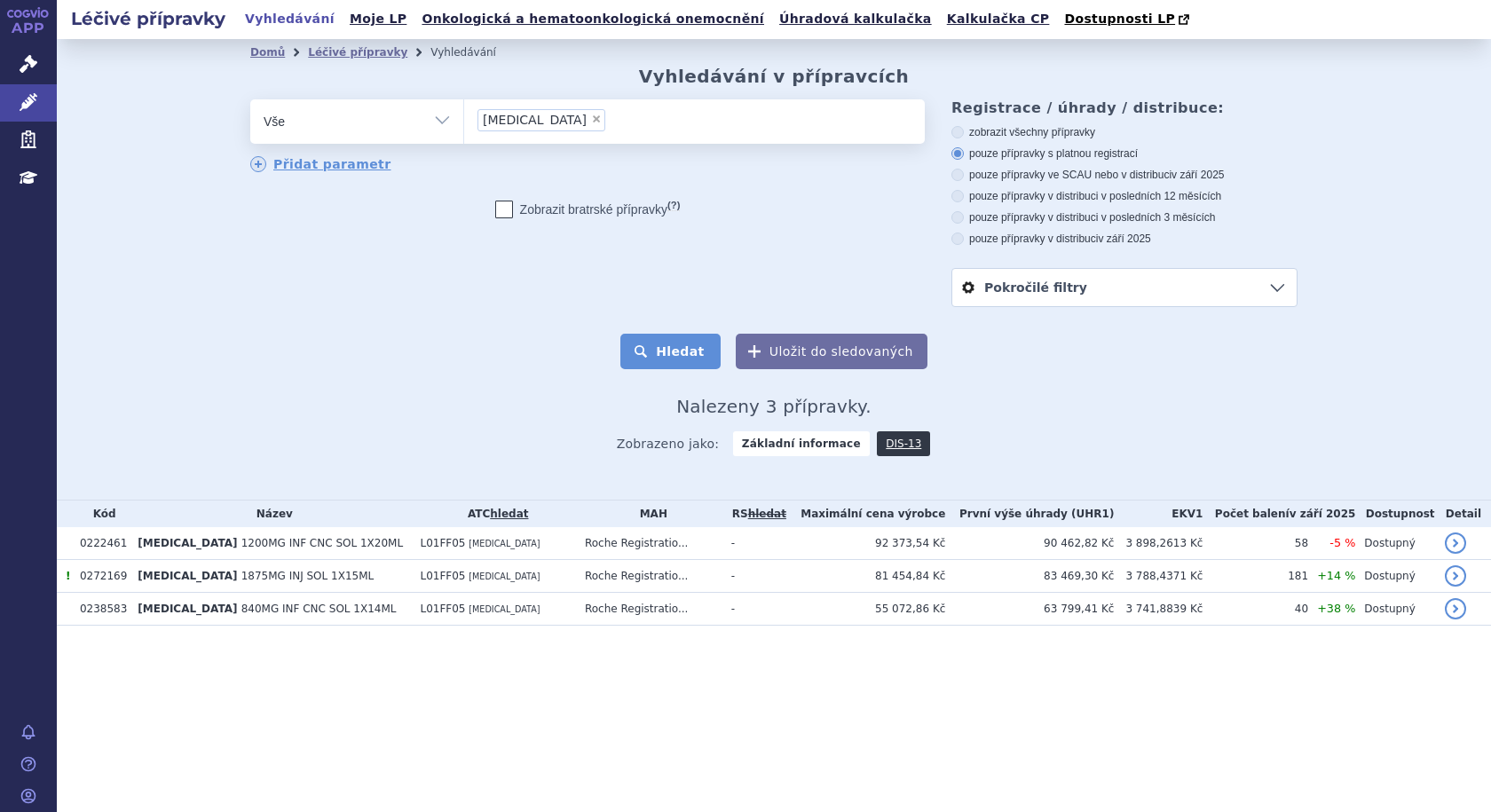
click at [700, 361] on button "Hledat" at bounding box center [669, 351] width 100 height 35
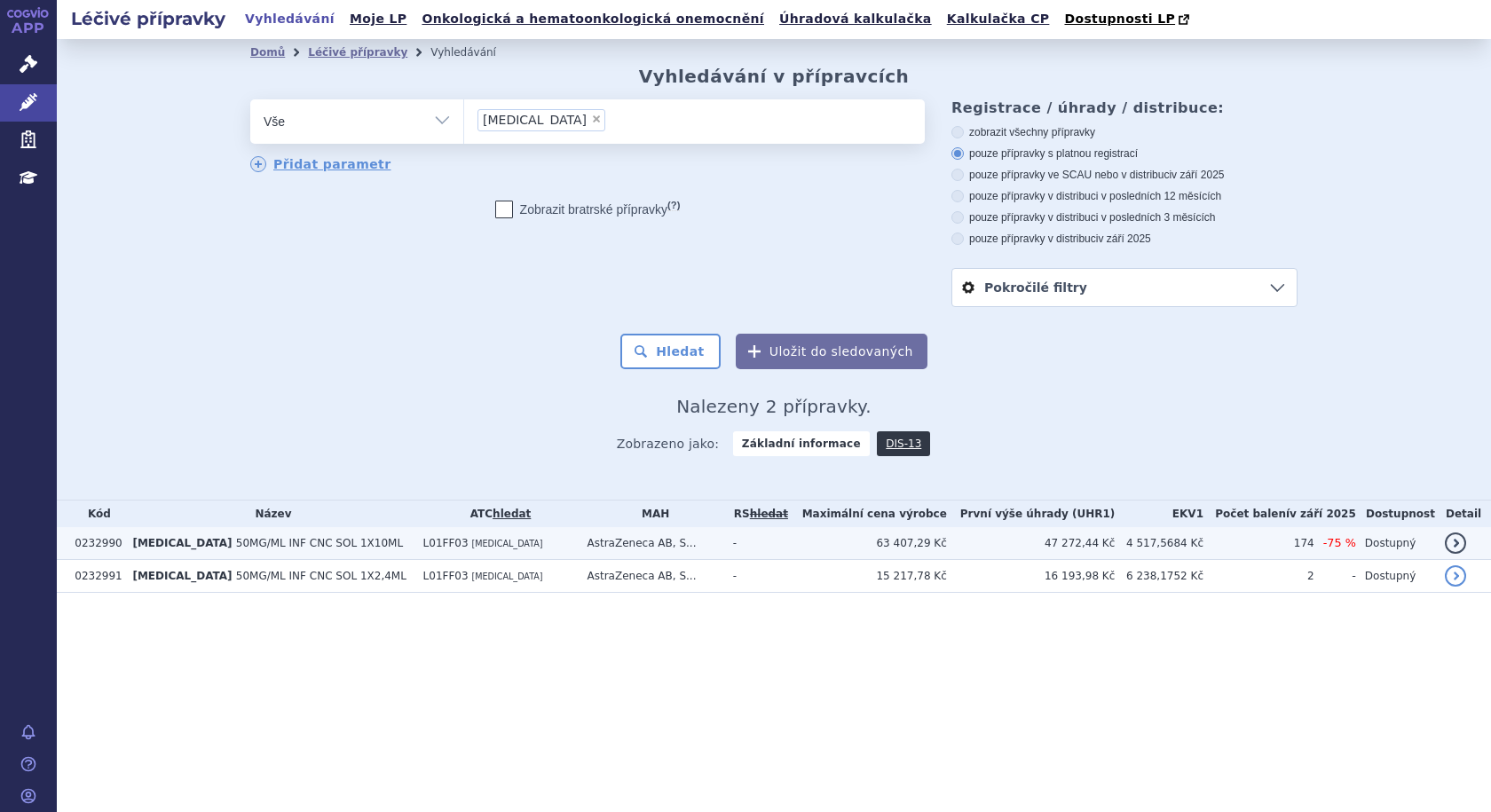
click at [236, 542] on span "50MG/ML INF CNC SOL 1X10ML" at bounding box center [319, 543] width 166 height 12
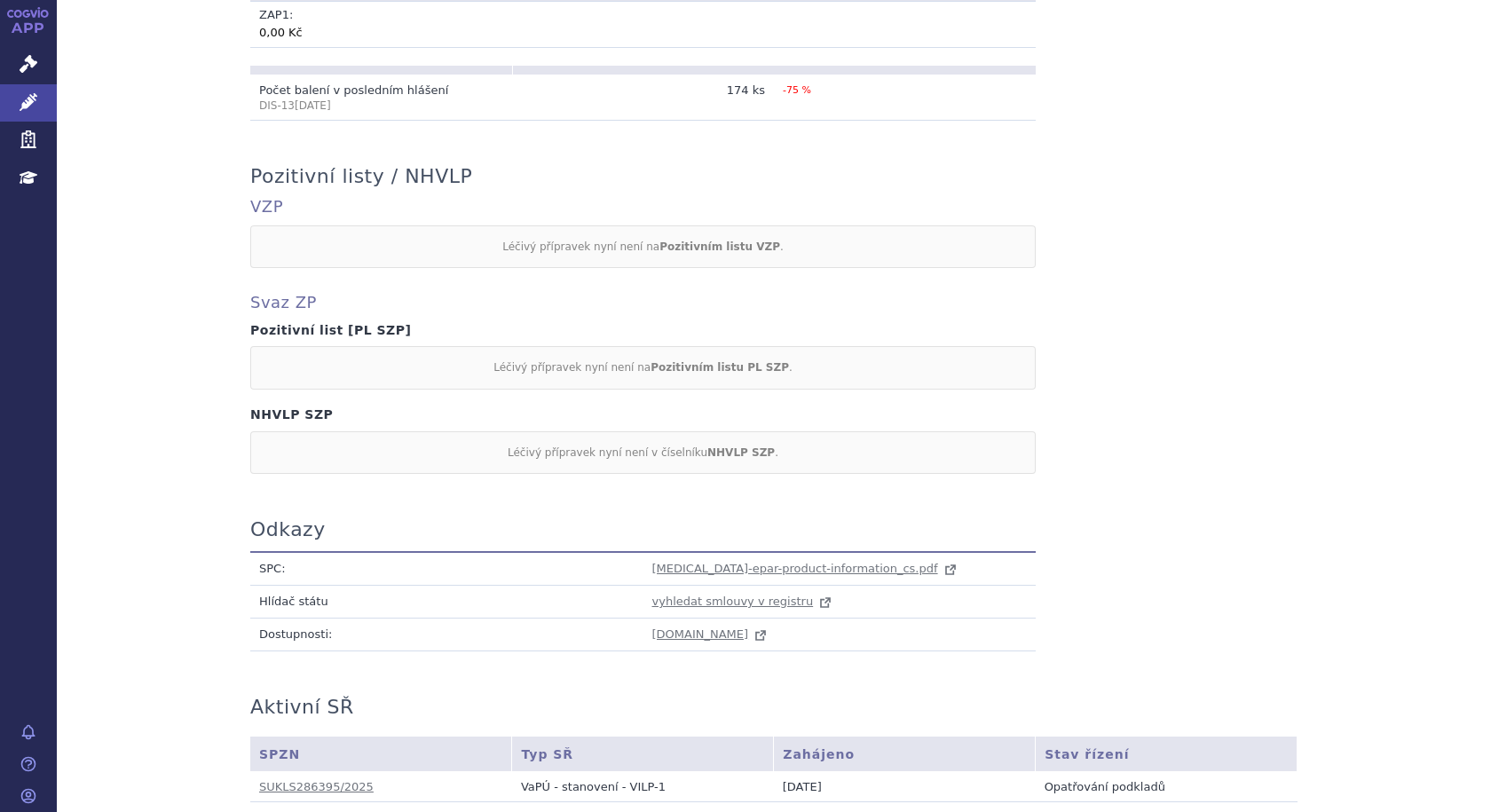
scroll to position [1462, 0]
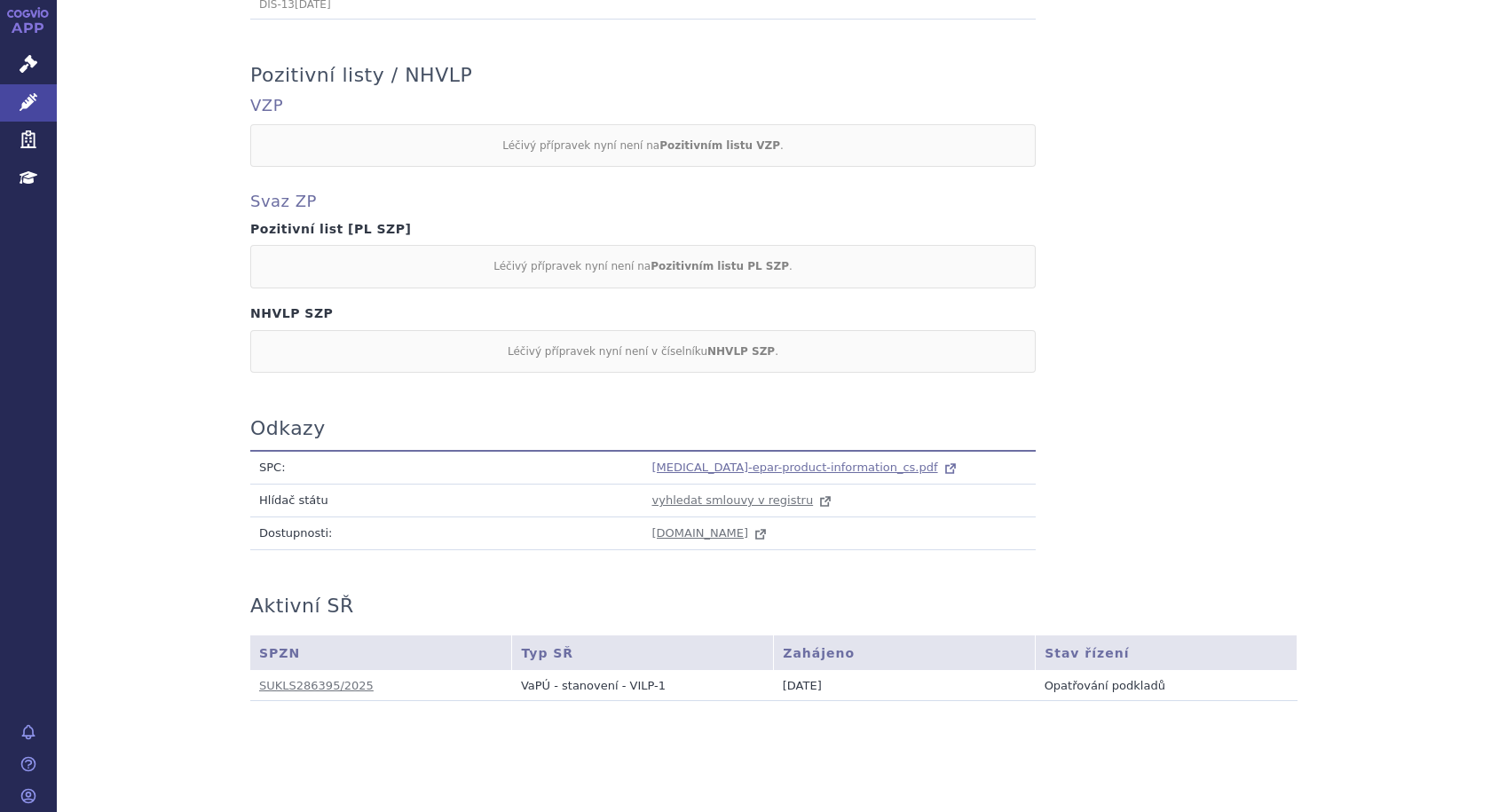
click at [789, 460] on span "[MEDICAL_DATA]-epar-product-information_cs.pdf" at bounding box center [795, 467] width 286 height 13
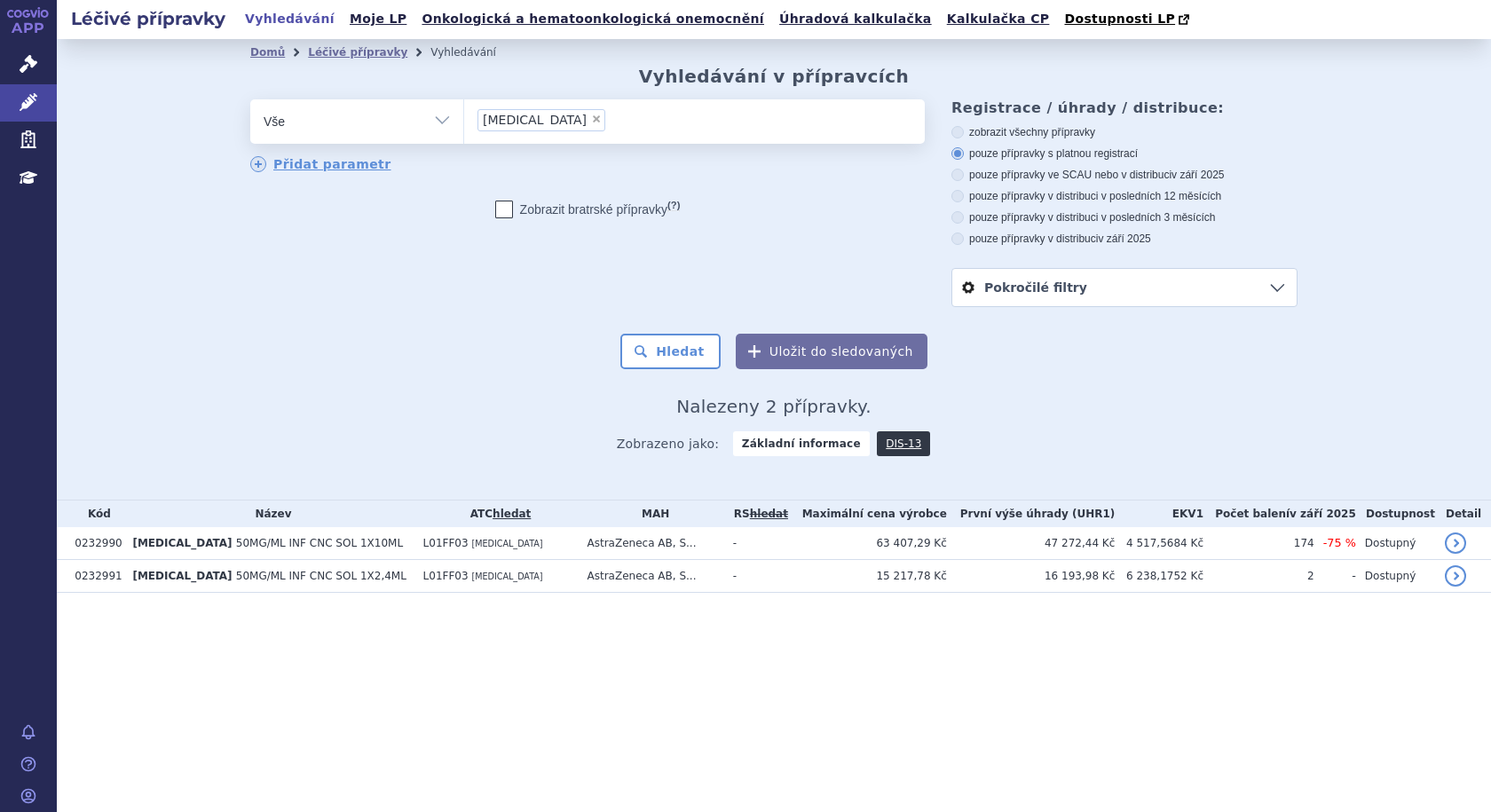
click at [591, 121] on span "×" at bounding box center [596, 118] width 10 height 10
click at [464, 121] on select "imfinzi" at bounding box center [463, 121] width 1 height 45
select select
click at [531, 126] on ul at bounding box center [694, 118] width 460 height 37
click at [464, 126] on select "imfinzi" at bounding box center [463, 121] width 1 height 45
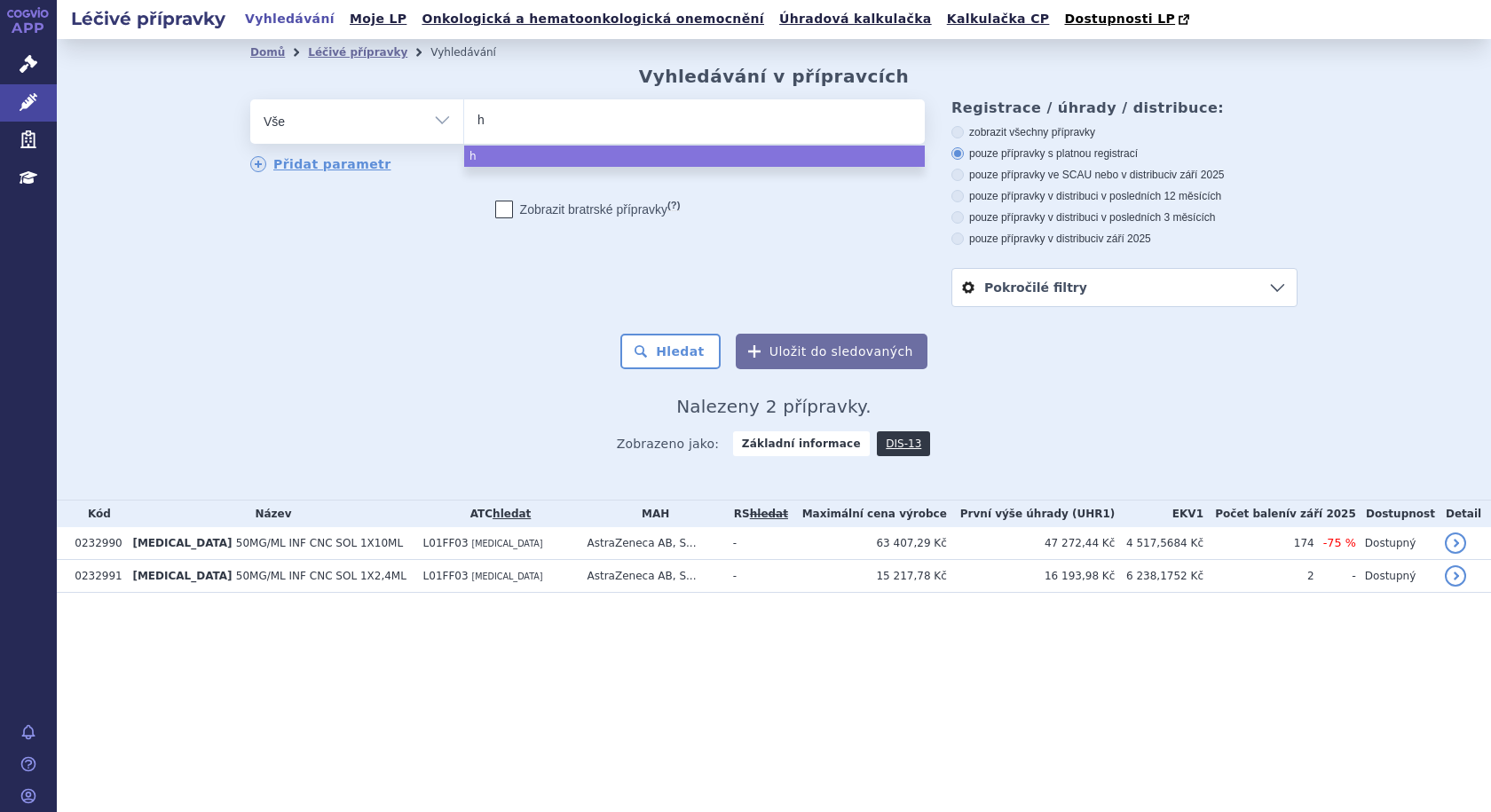
type input "he"
type input "het"
type input "hetro"
type input "hetron"
type input "hetroni"
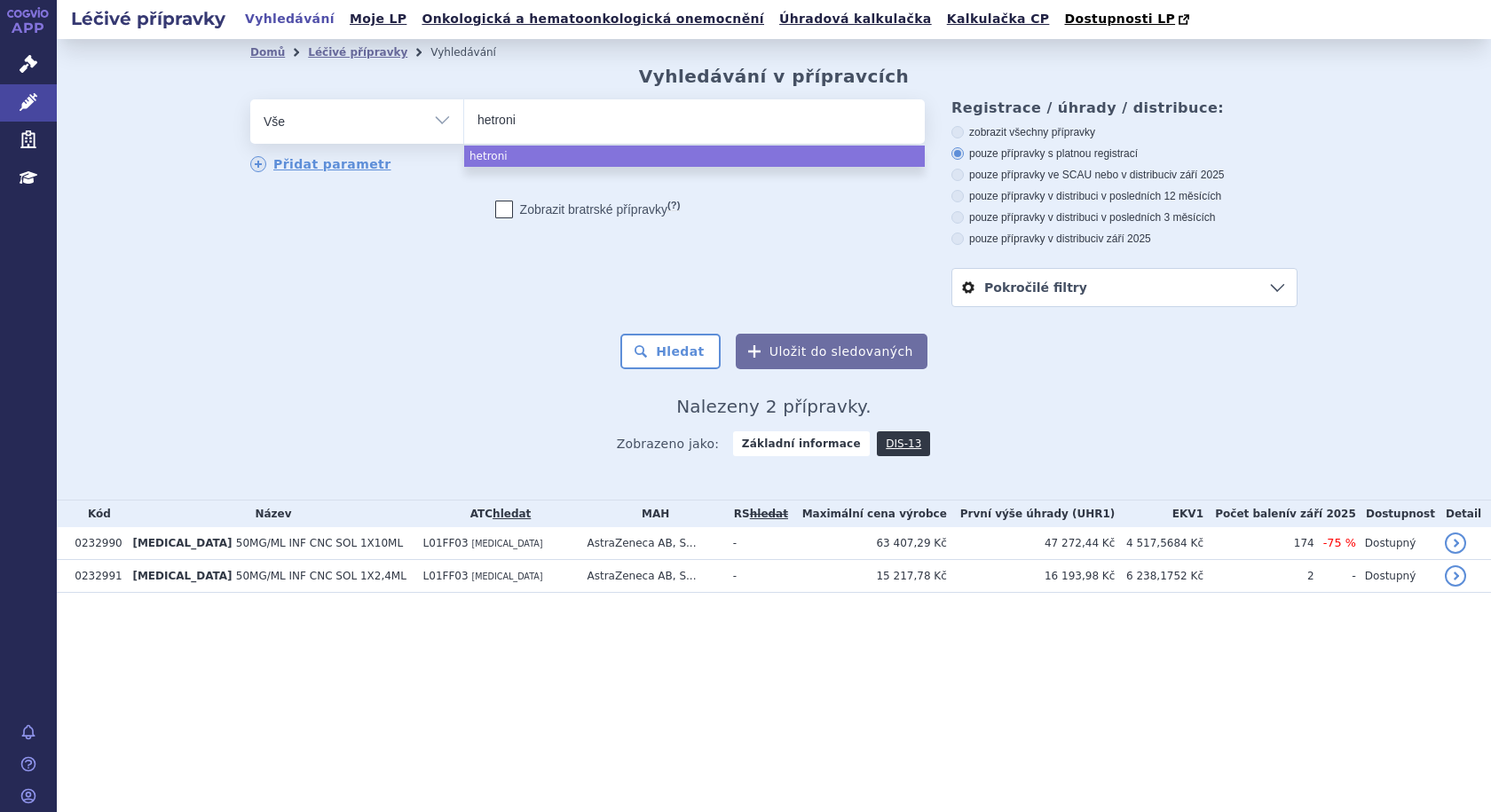
type input "hetronif"
type input "hetronifl"
type input "hetronifly"
select select "hetronifly"
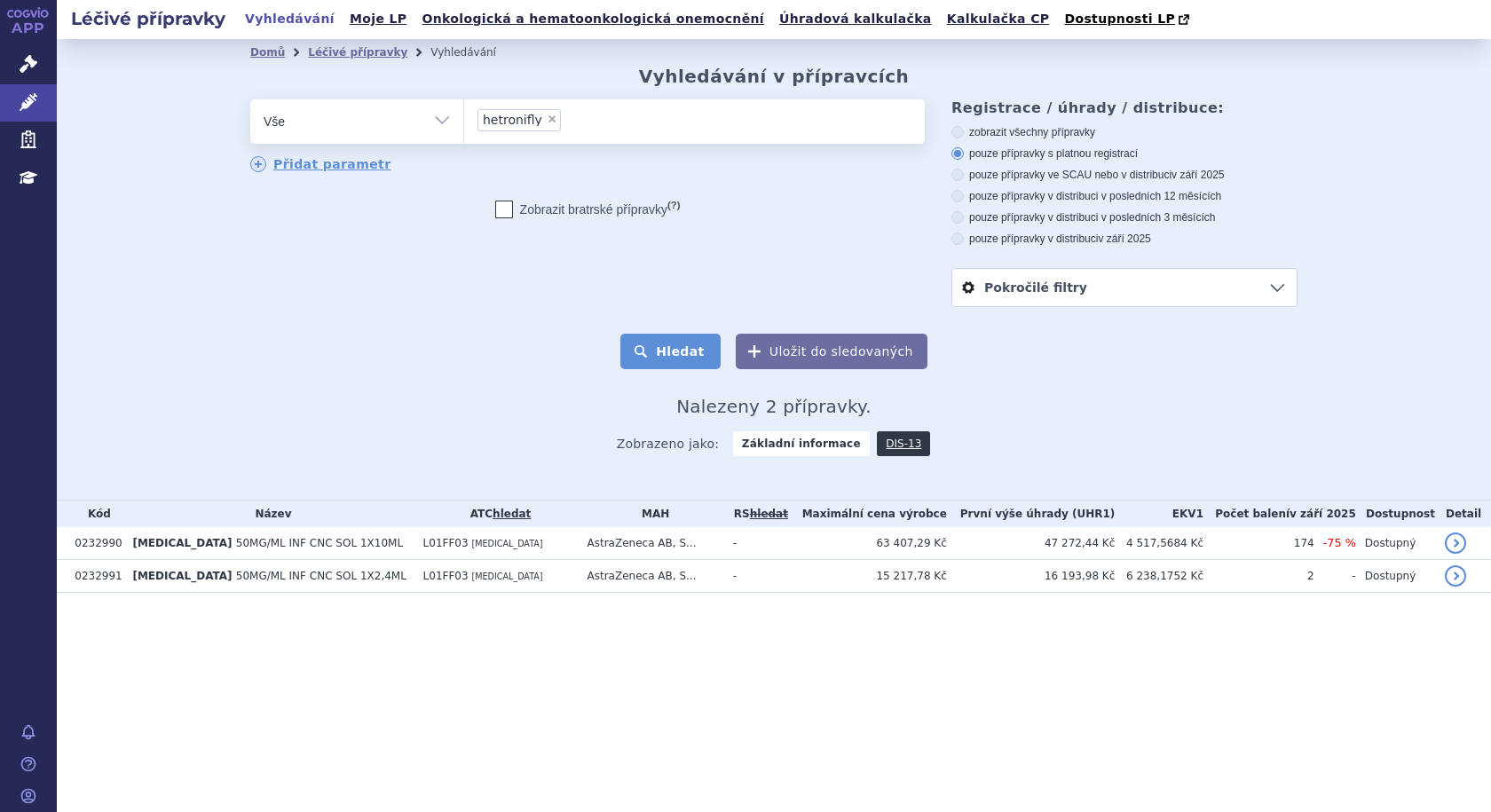
click at [688, 357] on button "Hledat" at bounding box center [669, 351] width 100 height 35
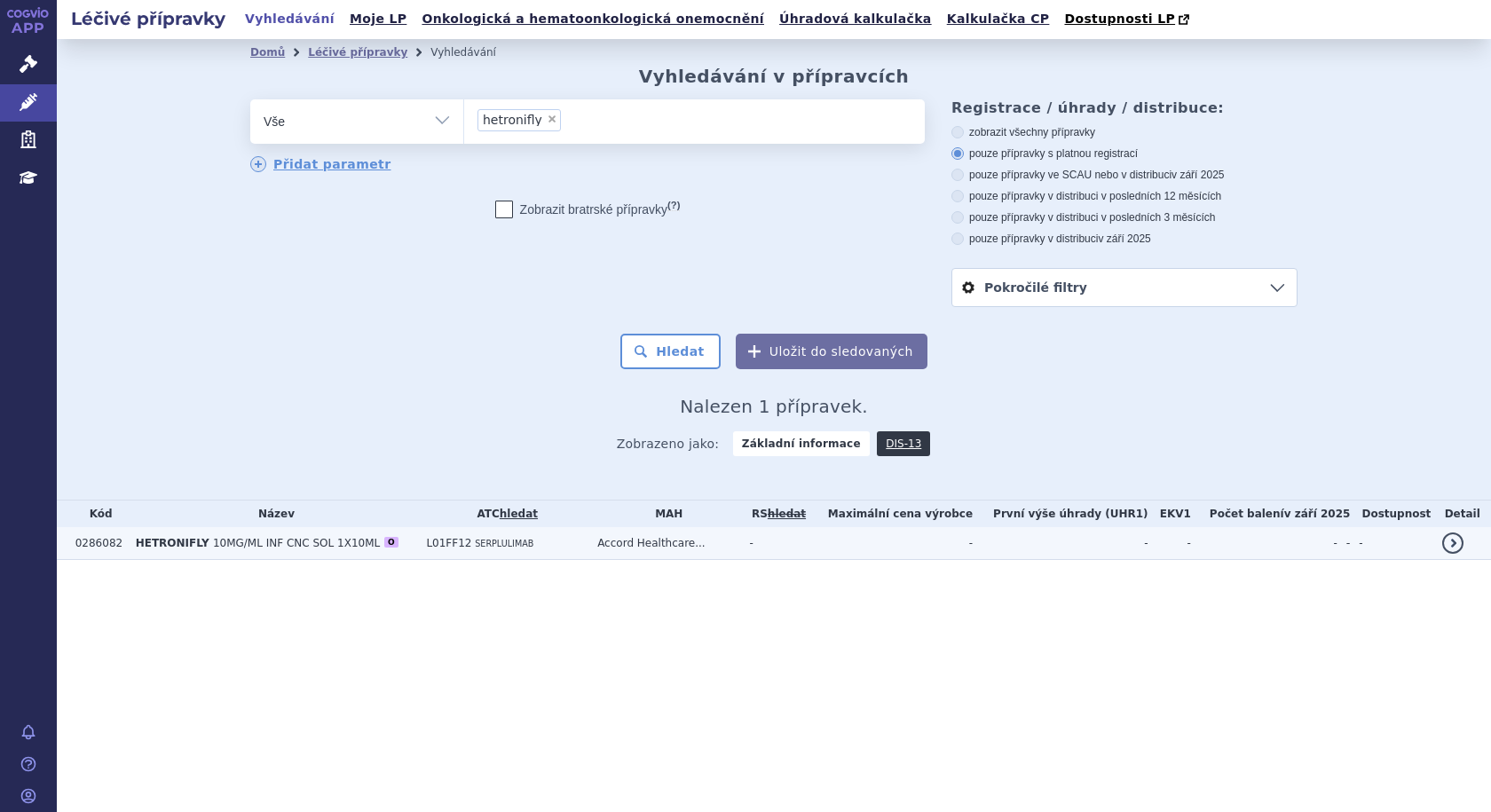
click at [263, 550] on span "10MG/ML INF CNC SOL 1X10ML" at bounding box center [296, 543] width 166 height 12
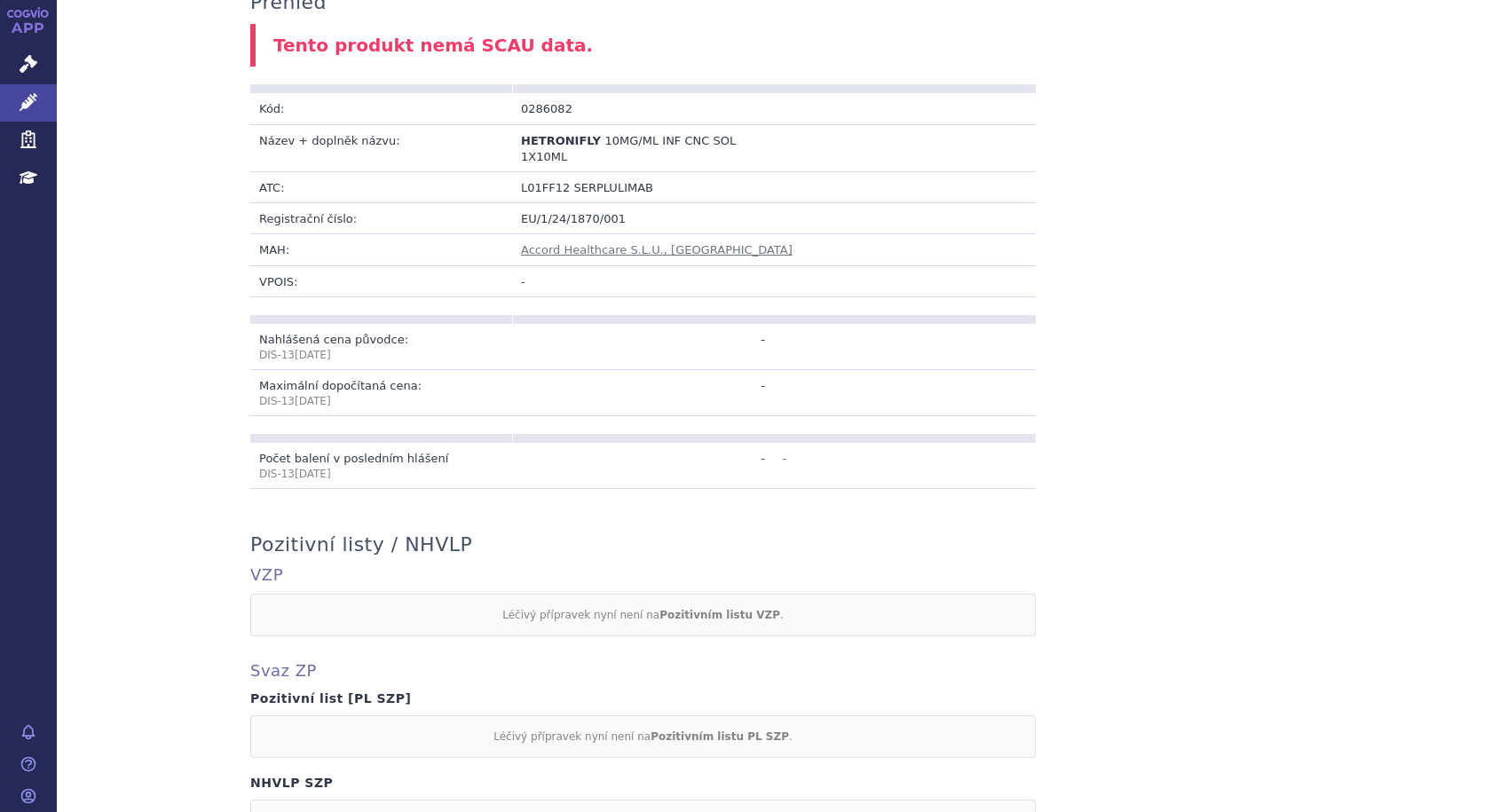
scroll to position [825, 0]
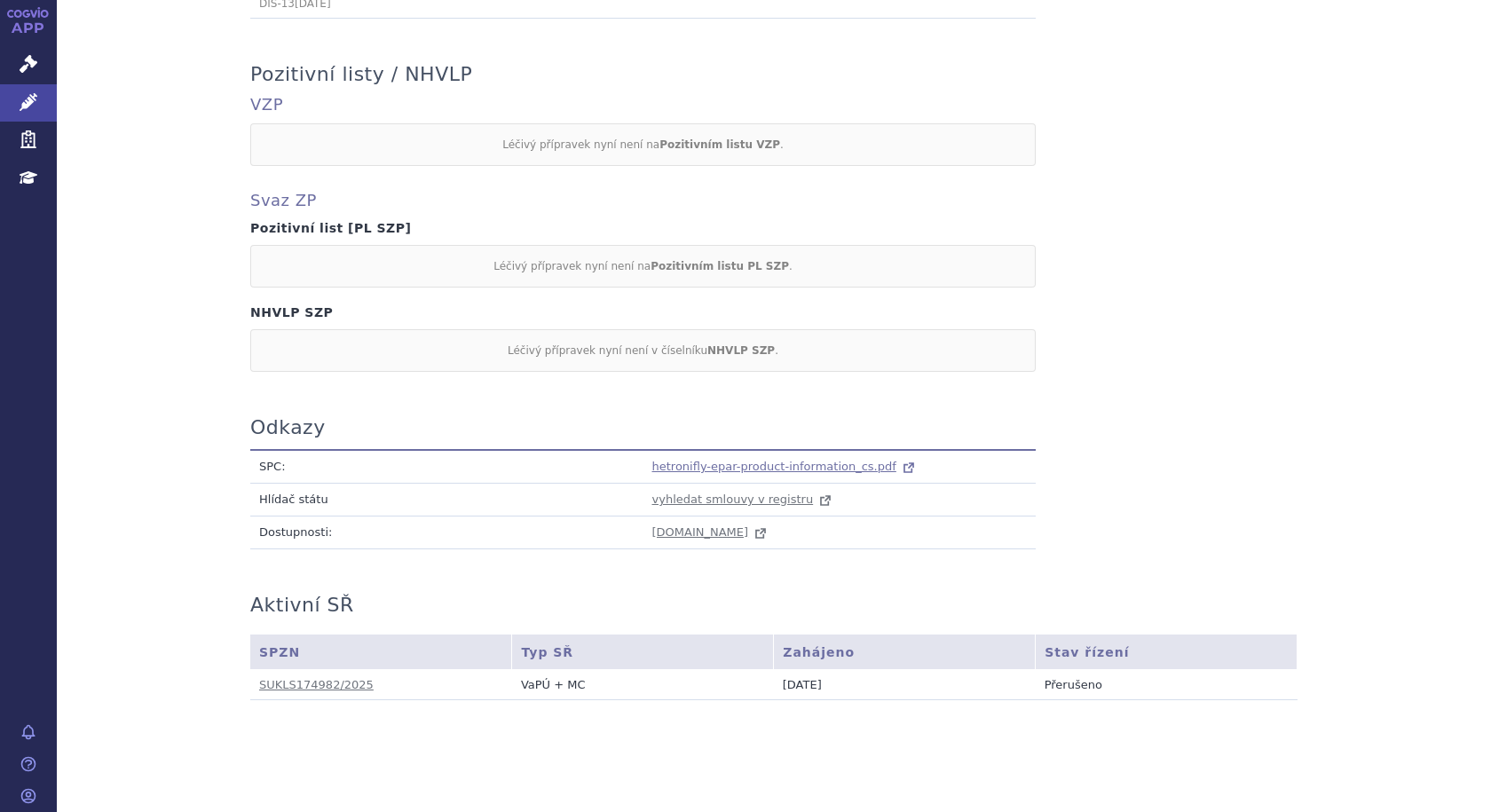
click at [780, 459] on span "hetronifly-epar-product-information_cs.pdf" at bounding box center [774, 466] width 244 height 13
